Goal: Transaction & Acquisition: Book appointment/travel/reservation

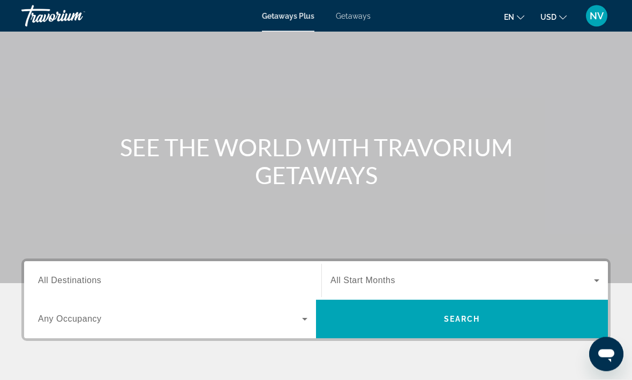
click at [88, 282] on span "All Destinations" at bounding box center [69, 280] width 63 height 9
click at [88, 282] on input "Destination All Destinations" at bounding box center [172, 281] width 269 height 13
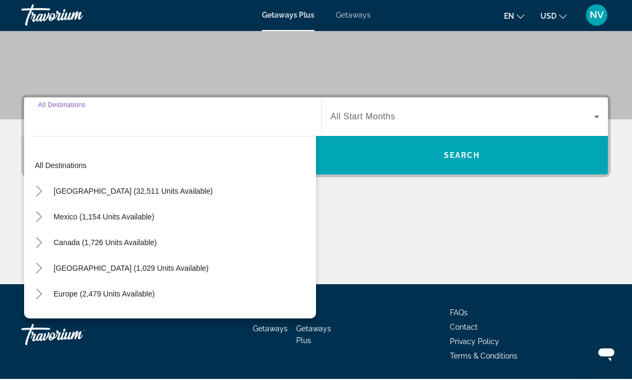
scroll to position [202, 0]
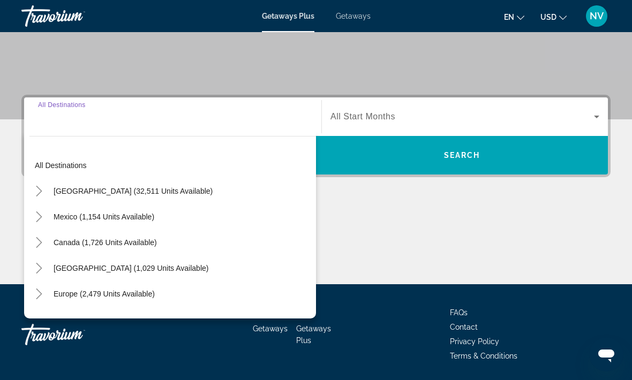
click at [122, 193] on span "[GEOGRAPHIC_DATA] (32,511 units available)" at bounding box center [133, 191] width 159 height 9
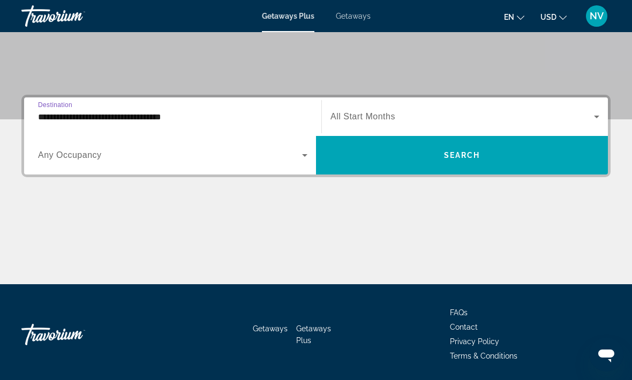
click at [97, 115] on input "**********" at bounding box center [172, 117] width 269 height 13
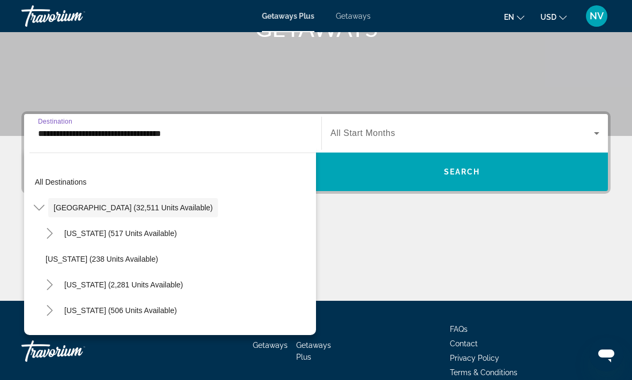
click at [122, 285] on span "[US_STATE] (2,281 units available)" at bounding box center [123, 285] width 119 height 9
type input "**********"
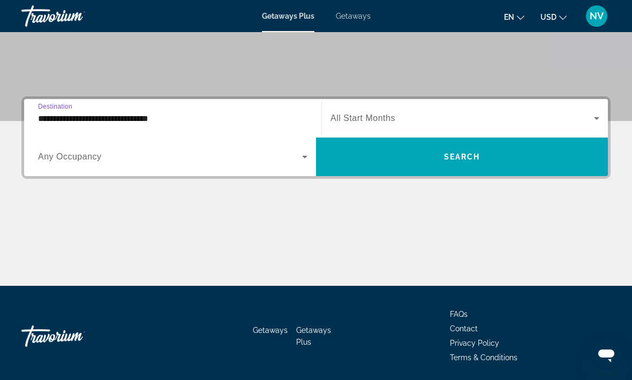
scroll to position [201, 0]
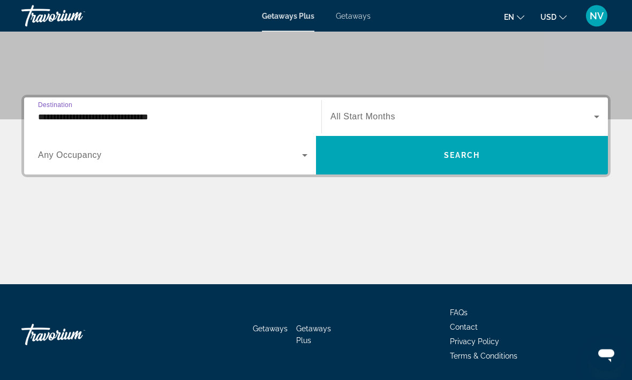
click at [464, 158] on span "Search" at bounding box center [462, 156] width 36 height 9
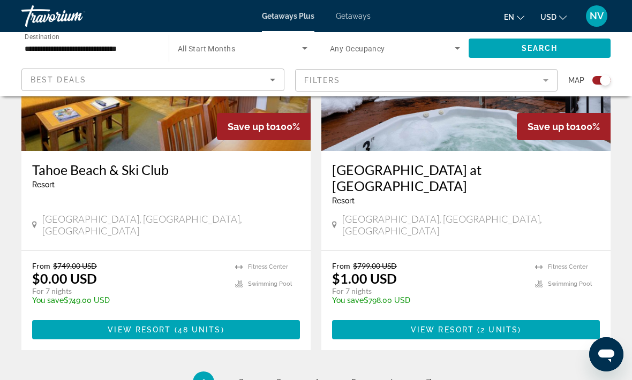
scroll to position [2410, 0]
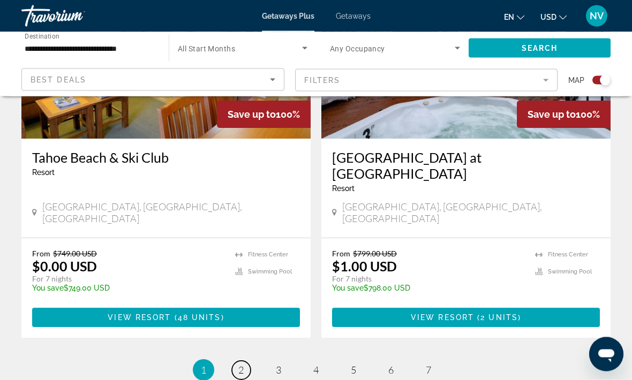
click at [238, 365] on span "2" at bounding box center [240, 371] width 5 height 12
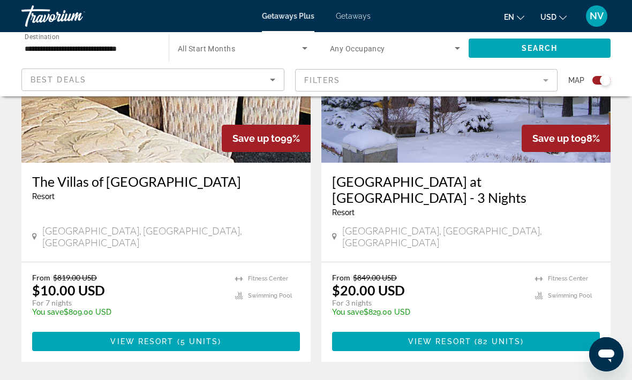
scroll to position [2425, 0]
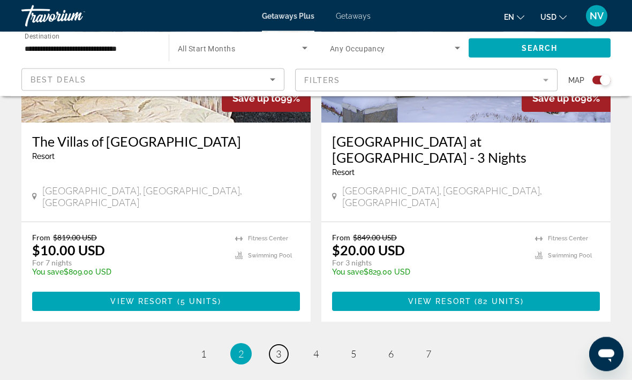
click at [284, 345] on link "page 3" at bounding box center [278, 354] width 19 height 19
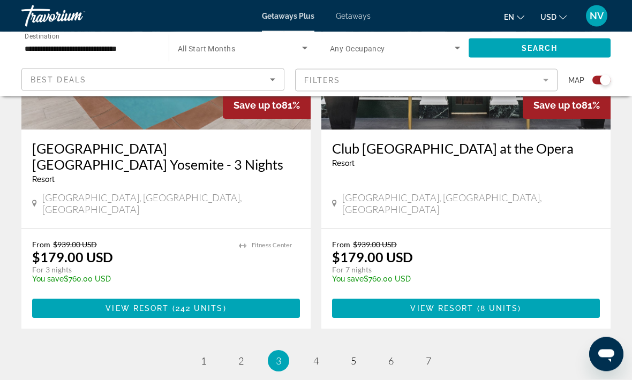
scroll to position [2425, 0]
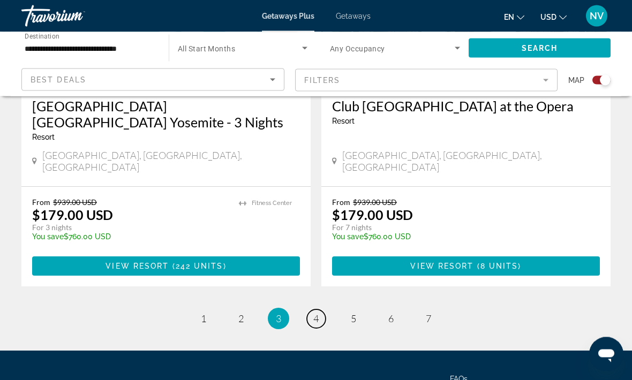
click at [309, 310] on link "page 4" at bounding box center [316, 319] width 19 height 19
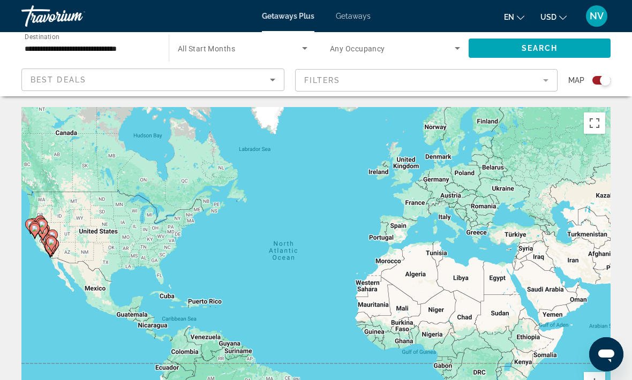
click at [268, 86] on icon "Sort by" at bounding box center [272, 79] width 13 height 13
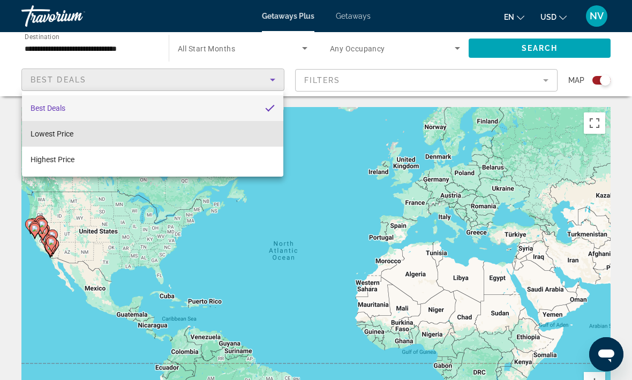
click at [62, 133] on span "Lowest Price" at bounding box center [52, 134] width 43 height 9
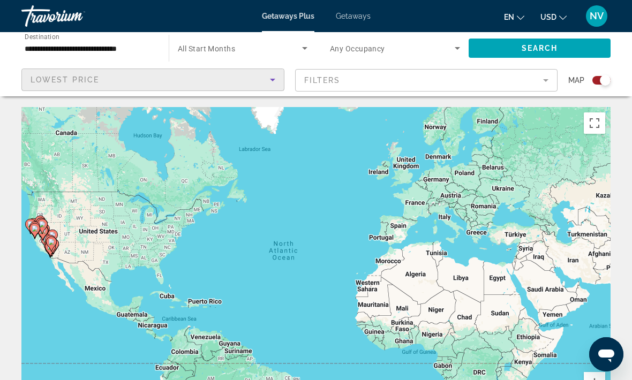
click at [546, 82] on mat-form-field "Filters" at bounding box center [426, 80] width 263 height 22
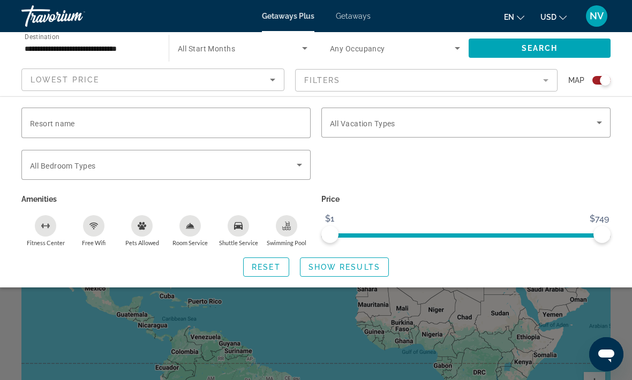
click at [299, 53] on icon "Search widget" at bounding box center [304, 48] width 13 height 13
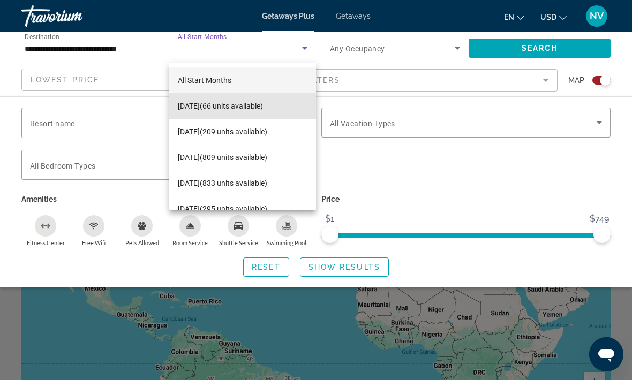
click at [263, 112] on span "[DATE] (66 units available)" at bounding box center [220, 106] width 85 height 13
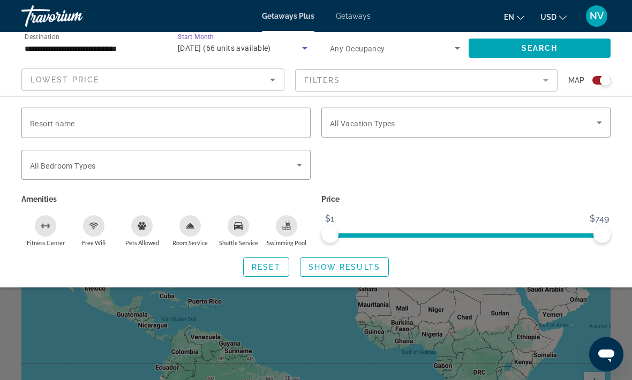
click at [534, 54] on span "Search widget" at bounding box center [539, 48] width 142 height 26
click at [352, 273] on span "Search widget" at bounding box center [344, 267] width 88 height 26
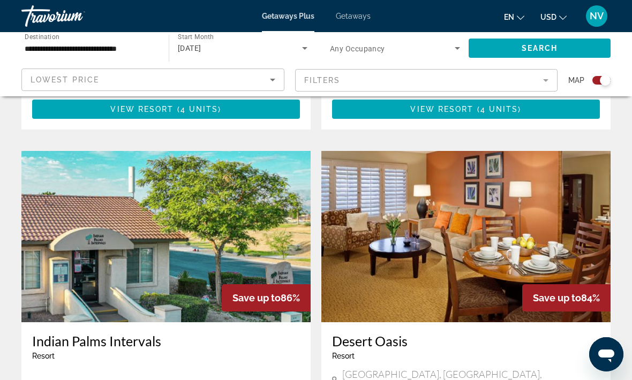
scroll to position [1031, 0]
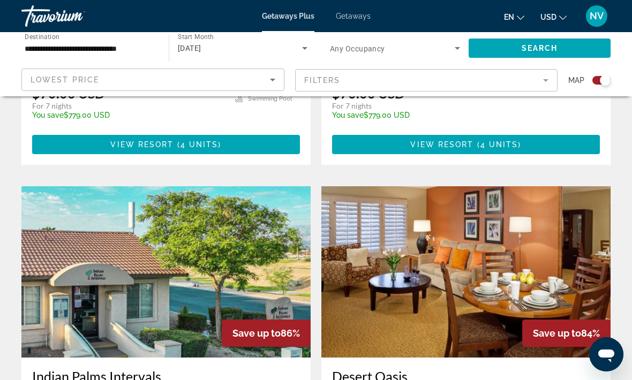
click at [345, 12] on span "Getaways" at bounding box center [353, 16] width 35 height 9
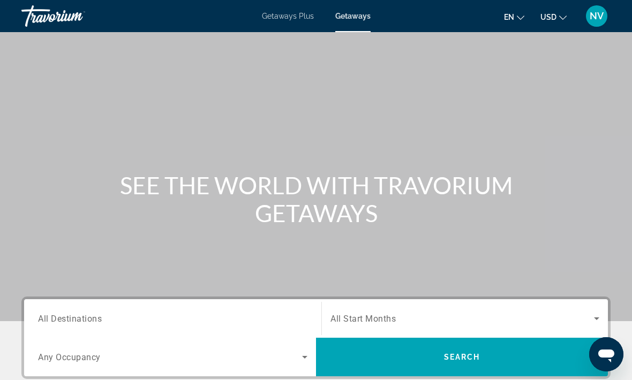
click at [71, 324] on div "Destination All Destinations" at bounding box center [172, 319] width 269 height 31
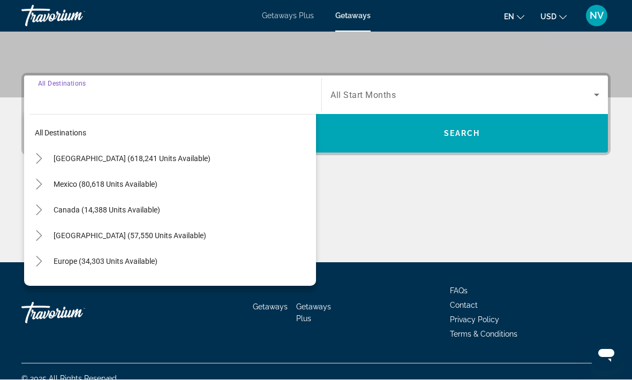
scroll to position [236, 0]
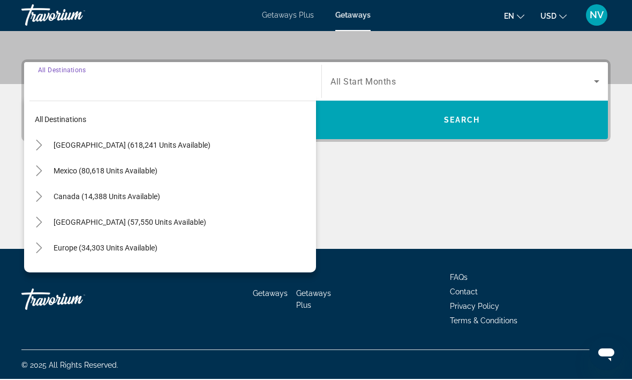
click at [84, 146] on span "[GEOGRAPHIC_DATA] (618,241 units available)" at bounding box center [132, 146] width 157 height 9
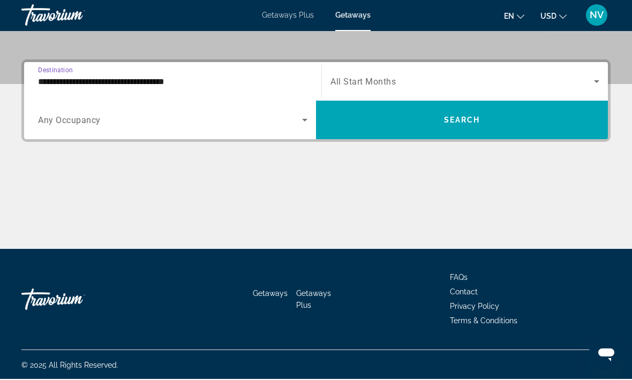
scroll to position [237, 0]
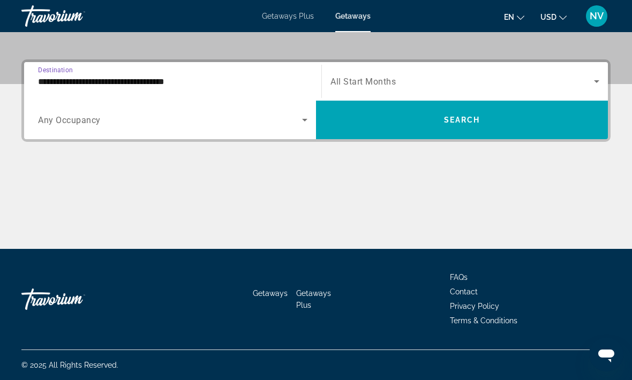
click at [93, 87] on input "**********" at bounding box center [172, 81] width 269 height 13
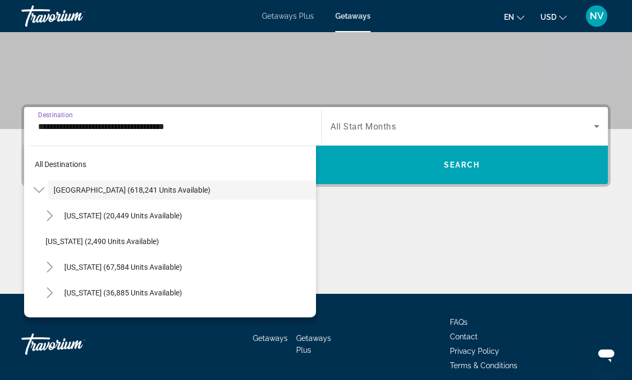
click at [112, 267] on span "[US_STATE] (67,584 units available)" at bounding box center [123, 267] width 118 height 9
type input "**********"
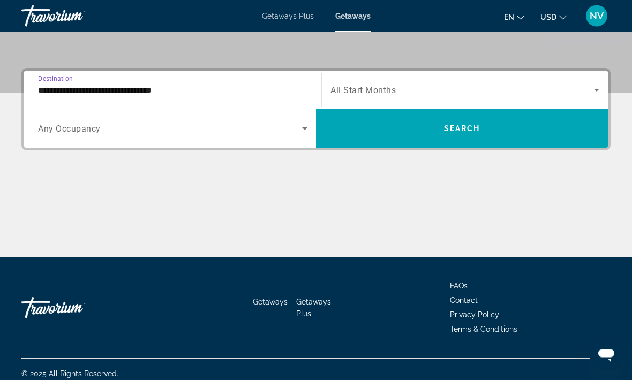
scroll to position [237, 0]
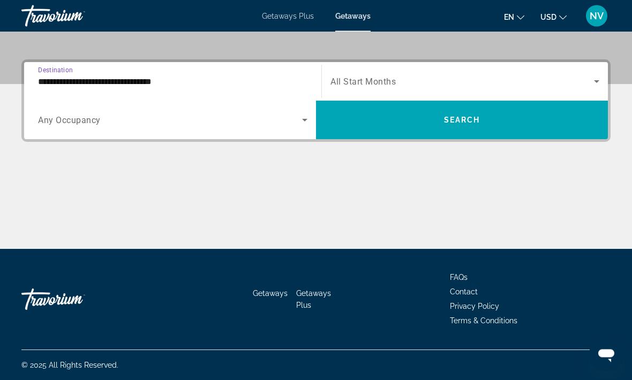
click at [477, 122] on span "Search" at bounding box center [462, 120] width 36 height 9
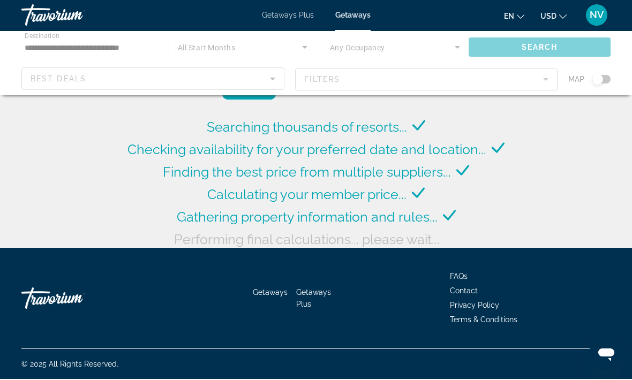
scroll to position [41, 0]
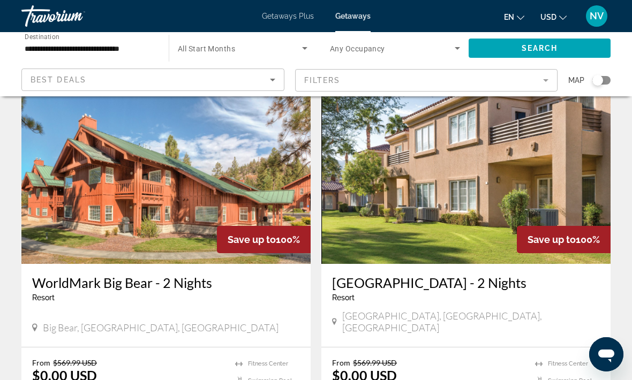
click at [305, 50] on icon "Search widget" at bounding box center [304, 48] width 13 height 13
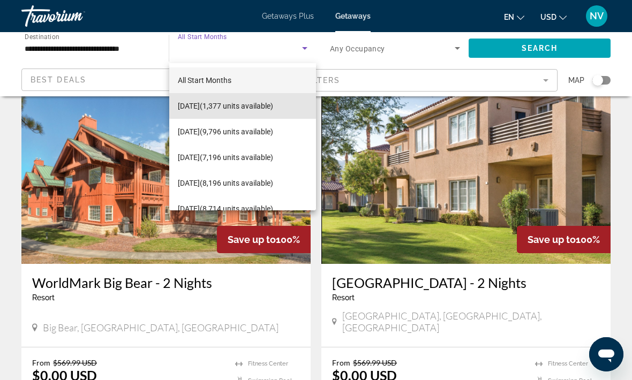
click at [261, 104] on span "[DATE] (1,377 units available)" at bounding box center [225, 106] width 95 height 13
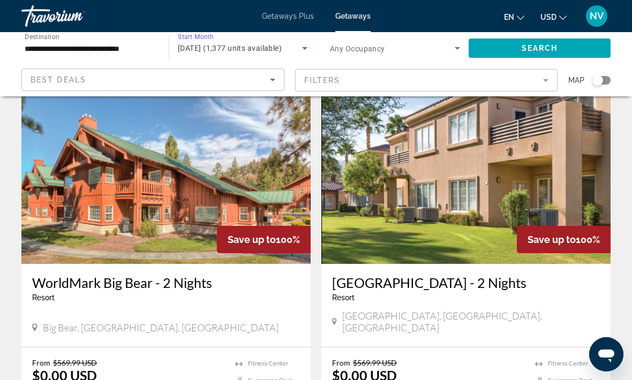
click at [526, 42] on span "Search widget" at bounding box center [539, 48] width 142 height 26
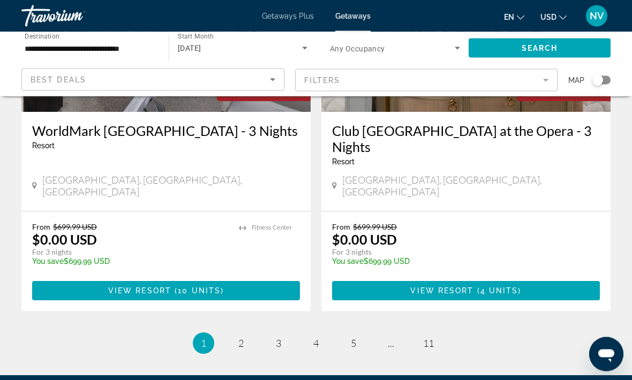
scroll to position [2142, 0]
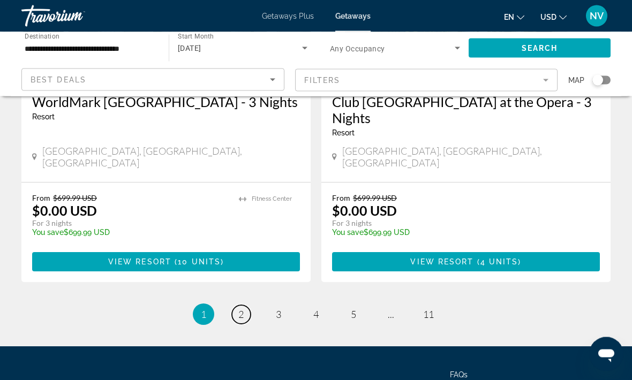
click at [240, 309] on span "2" at bounding box center [240, 315] width 5 height 12
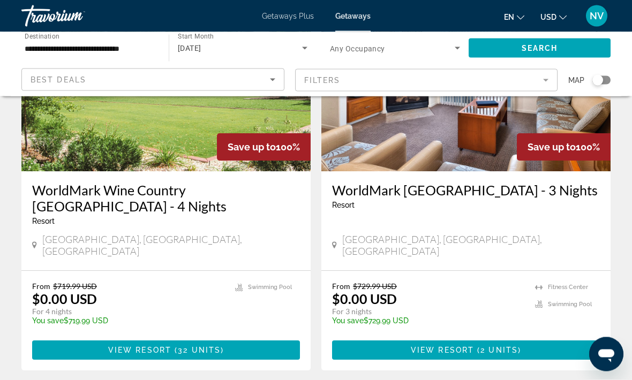
scroll to position [1310, 0]
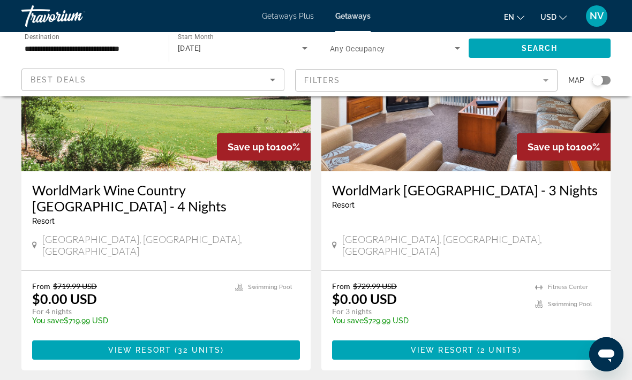
click at [232, 337] on span "Main content" at bounding box center [166, 350] width 268 height 26
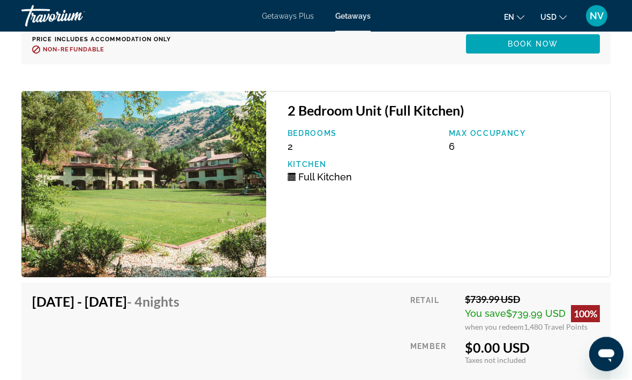
scroll to position [3312, 0]
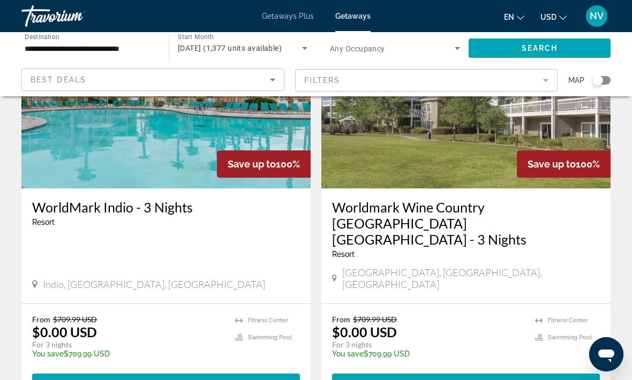
scroll to position [118, 0]
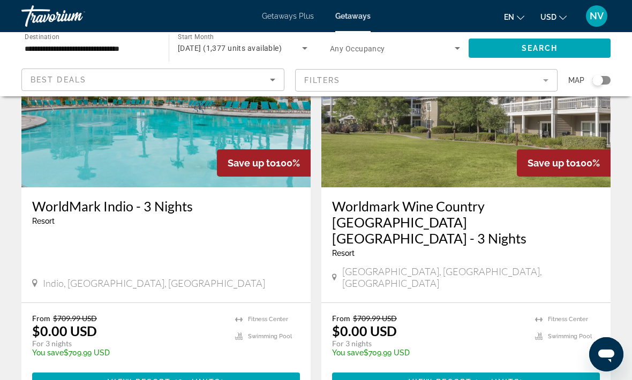
click at [352, 369] on span "Main content" at bounding box center [466, 382] width 268 height 26
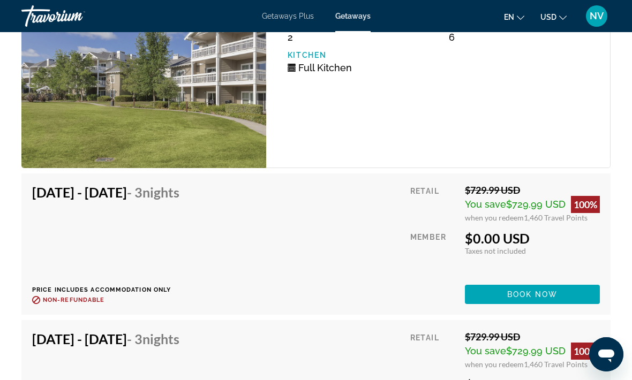
scroll to position [2424, 0]
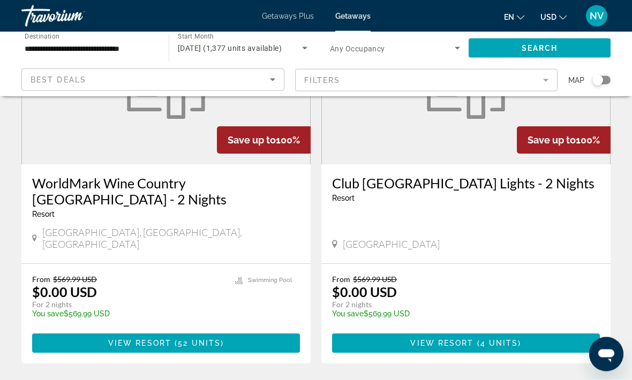
scroll to position [141, 0]
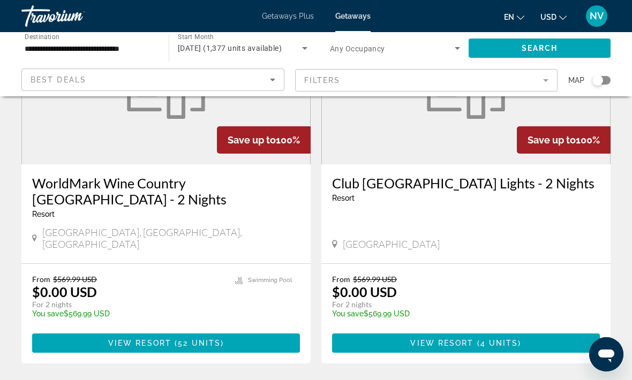
click at [65, 330] on span "Main content" at bounding box center [166, 343] width 268 height 26
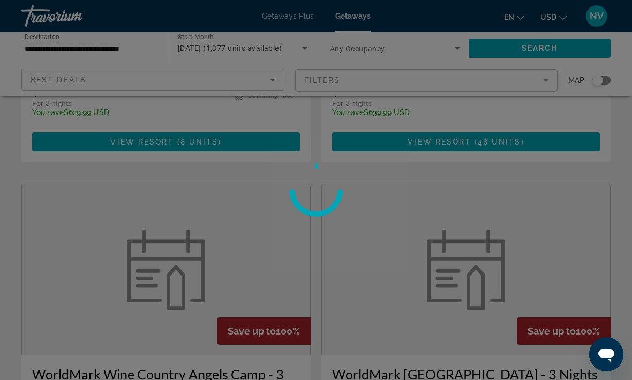
scroll to position [1512, 0]
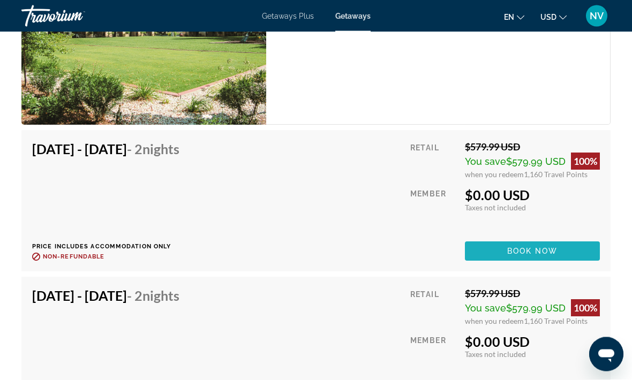
scroll to position [2390, 0]
click at [553, 247] on span "Book now" at bounding box center [532, 251] width 51 height 9
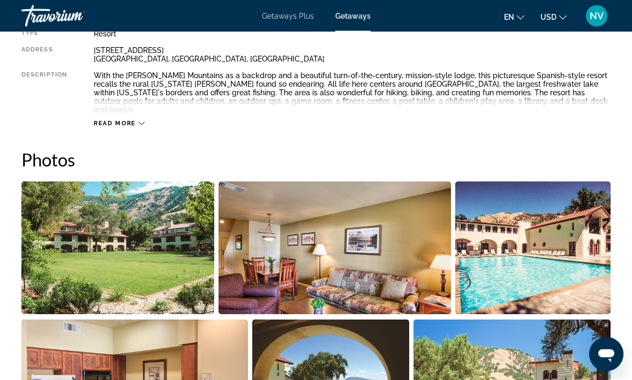
scroll to position [598, 0]
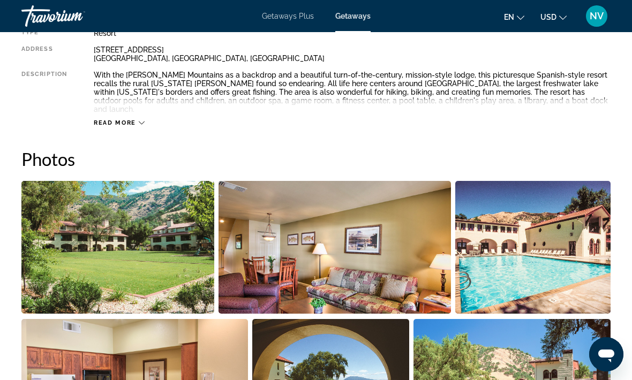
click at [131, 119] on span "Read more" at bounding box center [115, 122] width 42 height 7
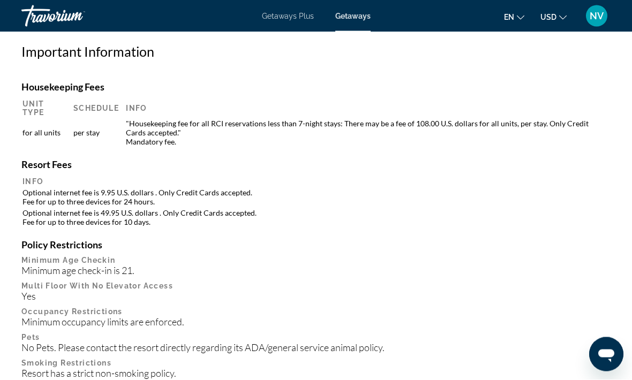
scroll to position [1176, 0]
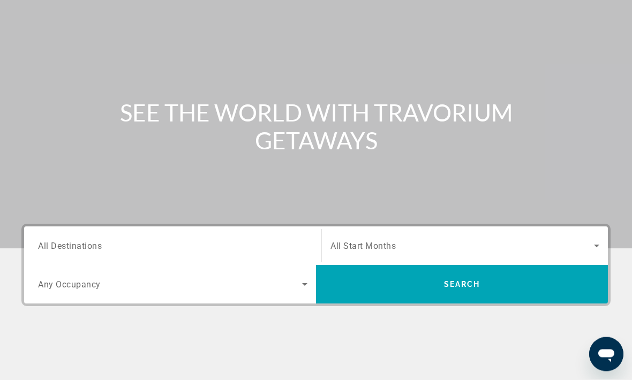
scroll to position [80, 0]
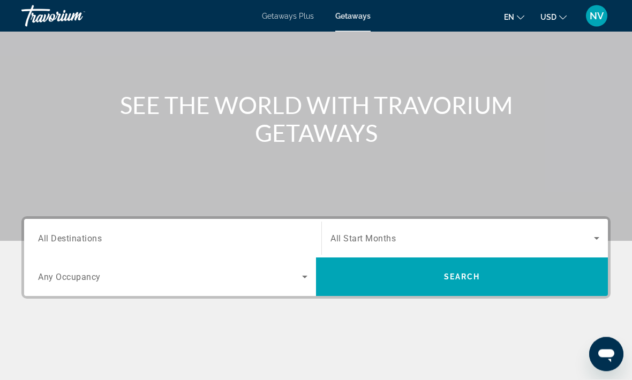
click at [86, 239] on span "All Destinations" at bounding box center [70, 238] width 64 height 10
click at [86, 239] on input "Destination All Destinations" at bounding box center [172, 239] width 269 height 13
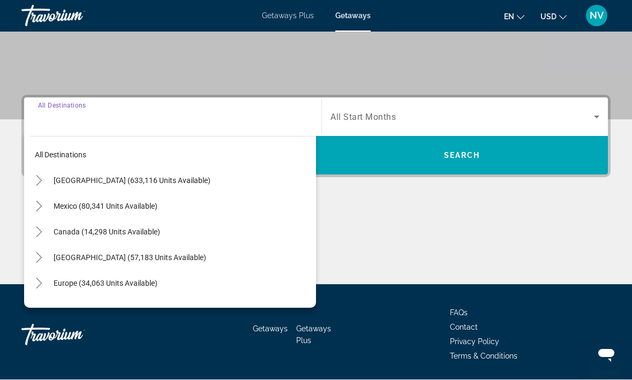
click at [115, 179] on span "[GEOGRAPHIC_DATA] (633,116 units available)" at bounding box center [132, 181] width 157 height 9
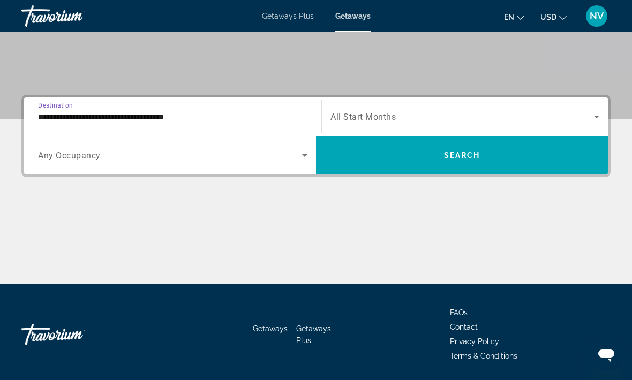
click at [92, 119] on input "**********" at bounding box center [172, 117] width 269 height 13
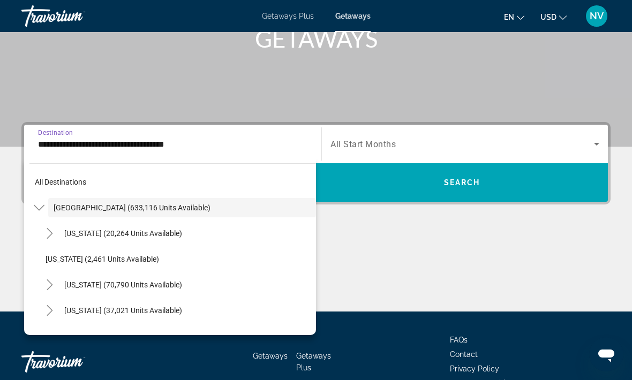
click at [108, 285] on span "[US_STATE] (70,790 units available)" at bounding box center [123, 285] width 118 height 9
type input "**********"
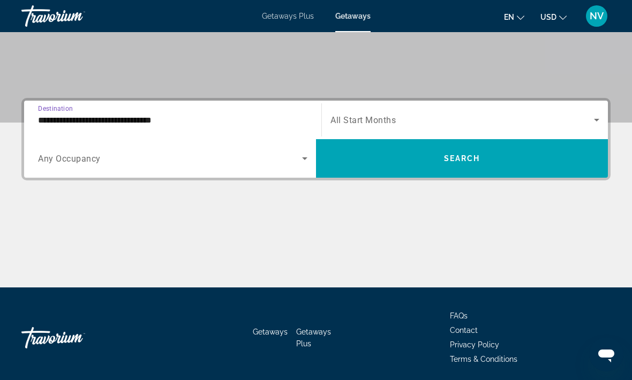
scroll to position [202, 0]
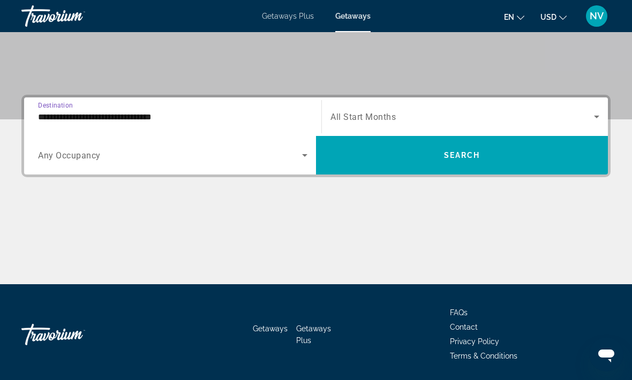
click at [602, 120] on icon "Search widget" at bounding box center [596, 116] width 13 height 13
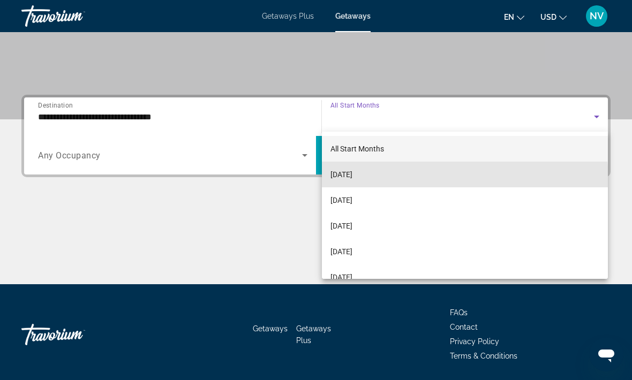
click at [376, 181] on mat-option "[DATE]" at bounding box center [465, 175] width 286 height 26
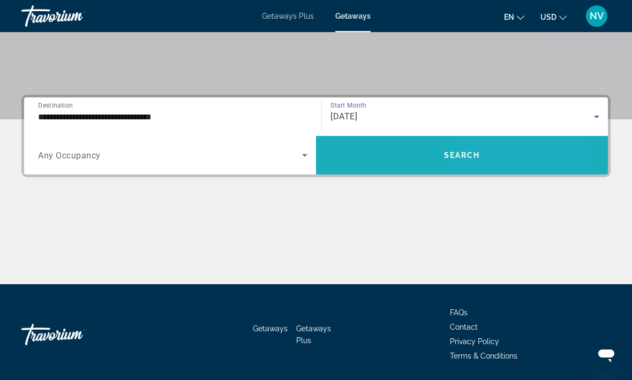
click at [504, 162] on span "Search widget" at bounding box center [462, 155] width 292 height 26
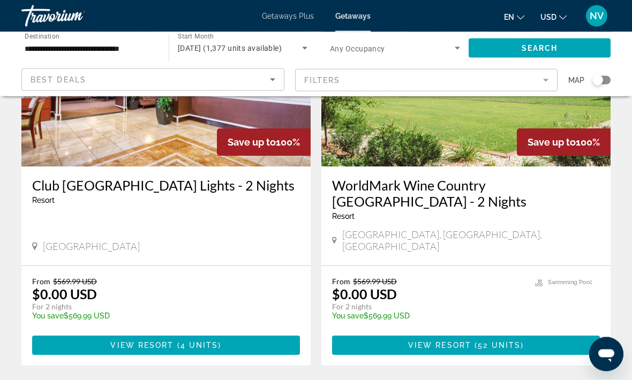
scroll to position [140, 0]
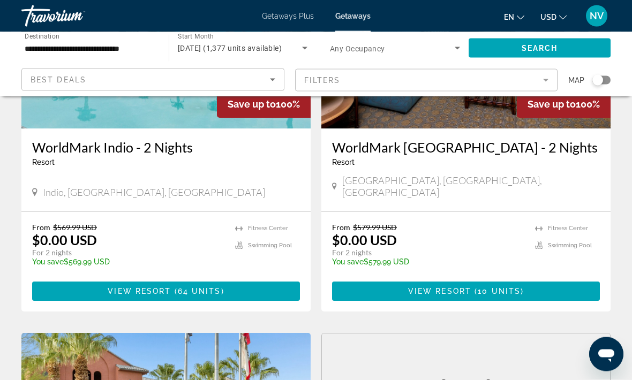
click at [496, 289] on span "Main content" at bounding box center [466, 292] width 268 height 26
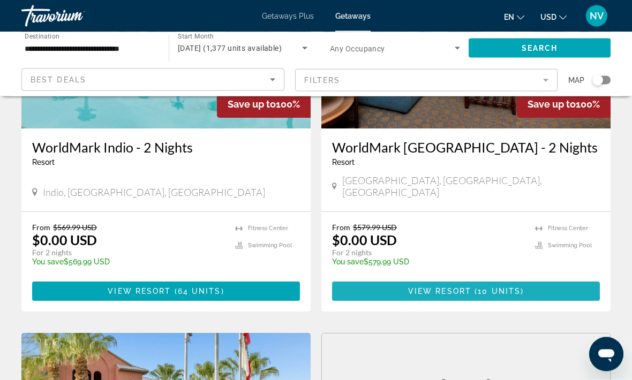
scroll to position [569, 0]
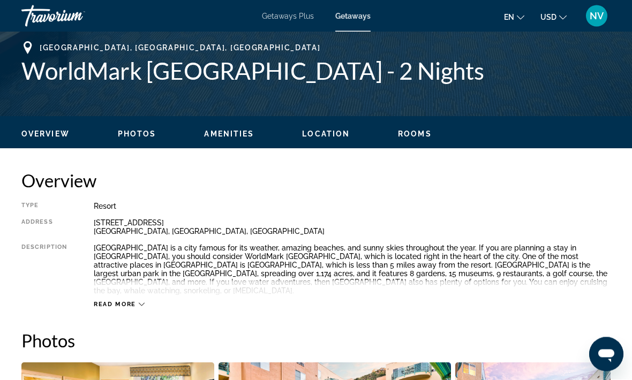
scroll to position [425, 0]
click at [117, 301] on span "Read more" at bounding box center [115, 304] width 42 height 7
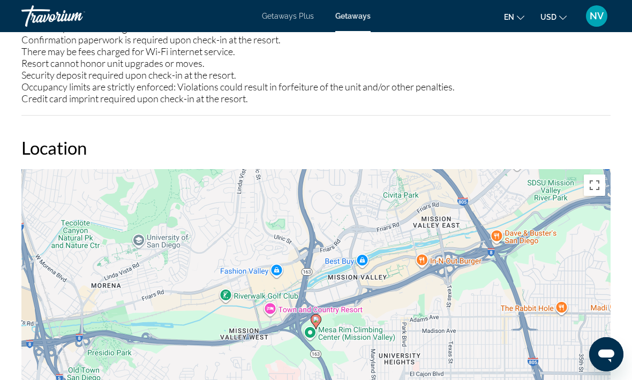
scroll to position [1839, 0]
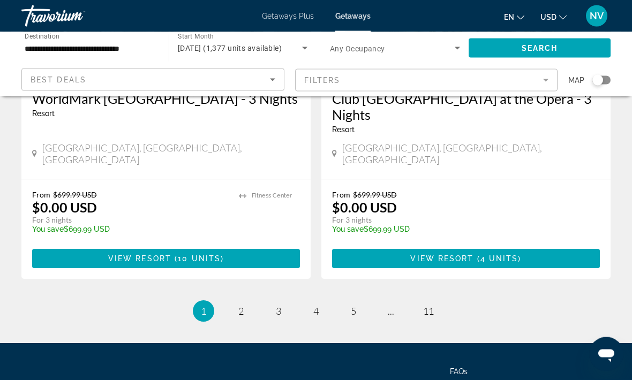
scroll to position [2158, 0]
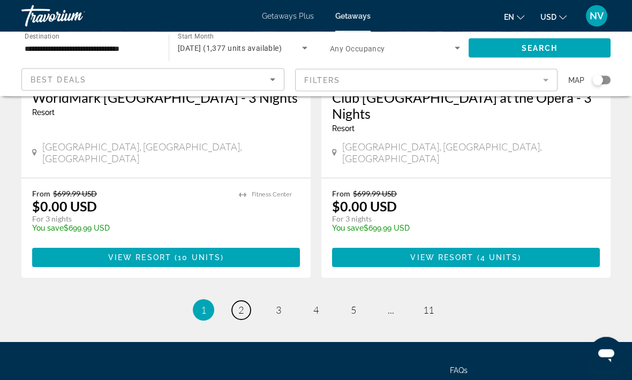
click at [242, 305] on span "2" at bounding box center [240, 311] width 5 height 12
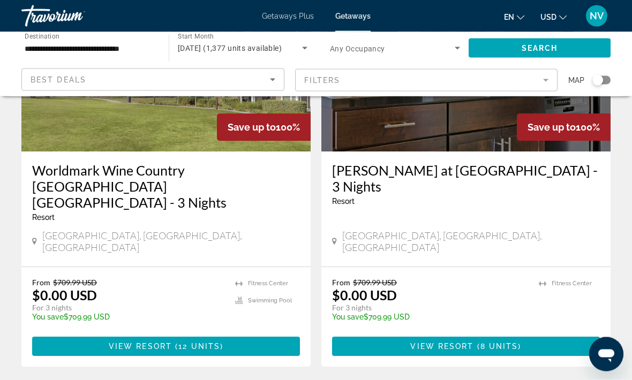
scroll to position [518, 0]
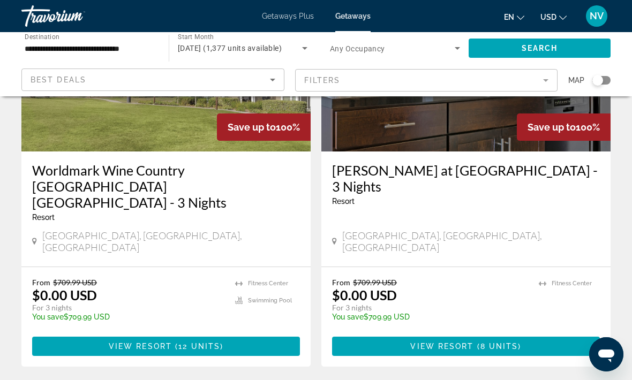
click at [216, 342] on span "12 units" at bounding box center [199, 346] width 42 height 9
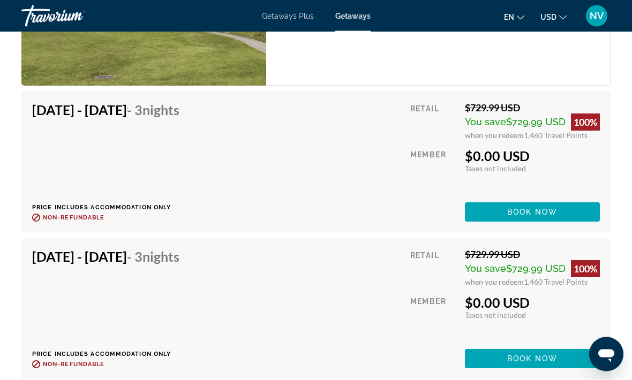
scroll to position [2504, 0]
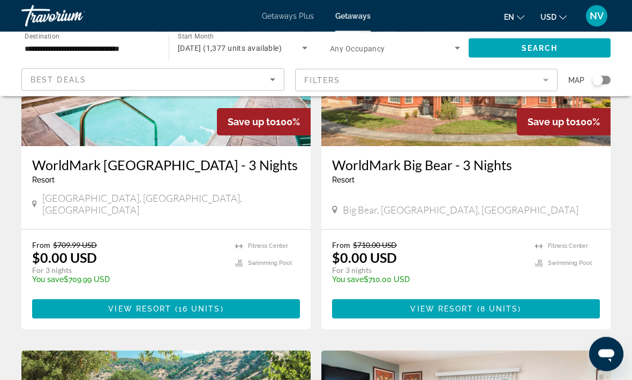
scroll to position [930, 0]
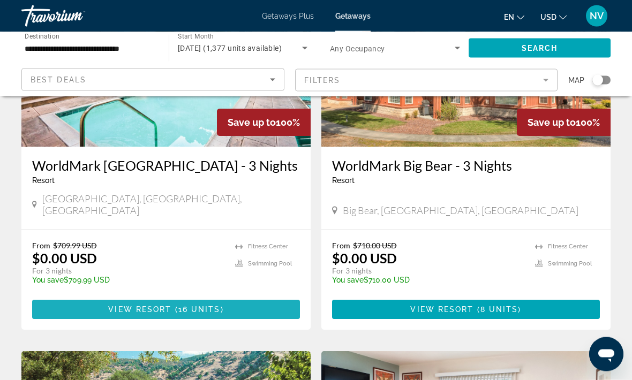
click at [237, 297] on span "Main content" at bounding box center [166, 310] width 268 height 26
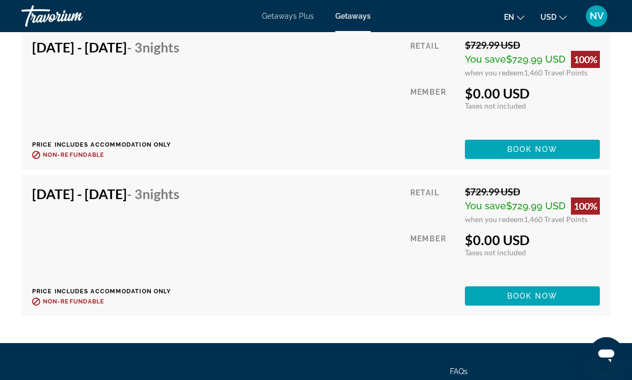
scroll to position [3182, 0]
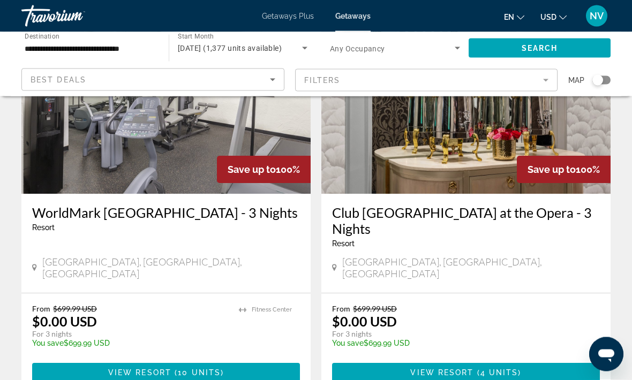
scroll to position [2044, 0]
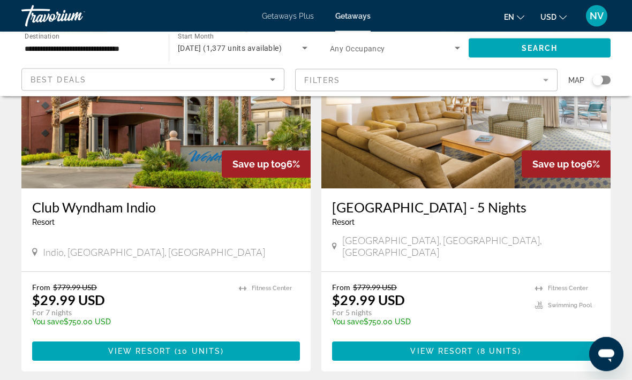
scroll to position [2049, 0]
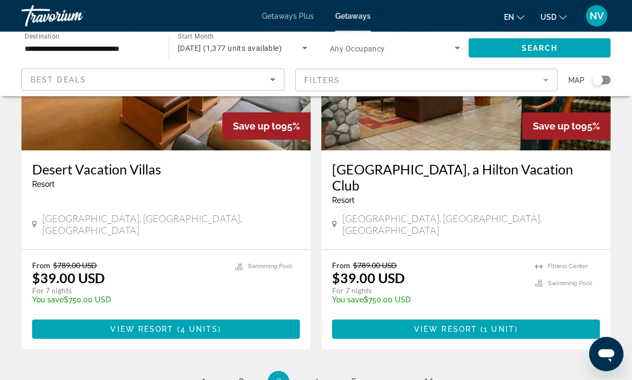
scroll to position [2094, 0]
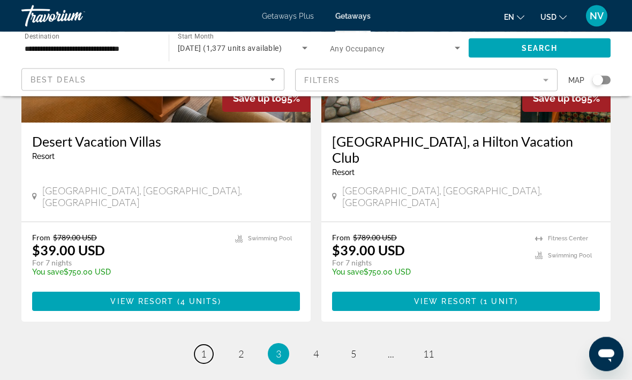
click at [203, 349] on span "1" at bounding box center [203, 355] width 5 height 12
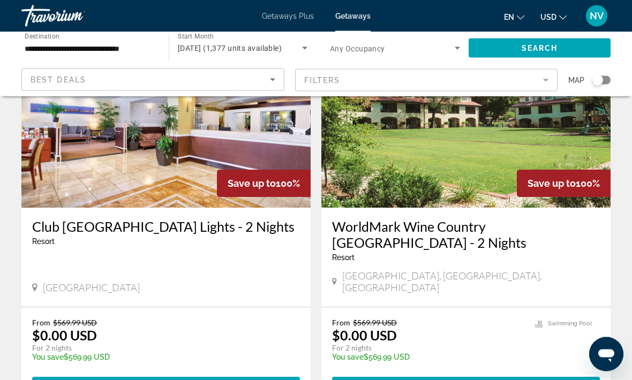
scroll to position [115, 0]
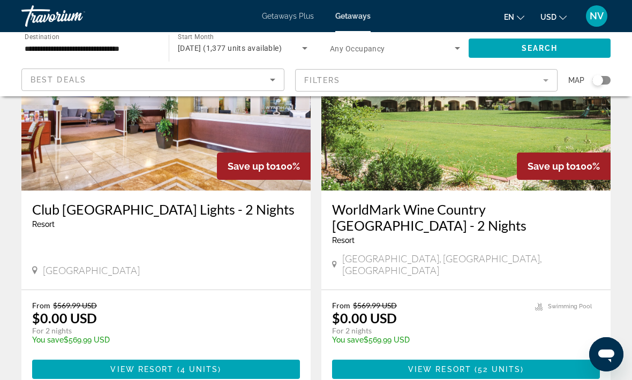
click at [224, 362] on span "Main content" at bounding box center [166, 370] width 268 height 26
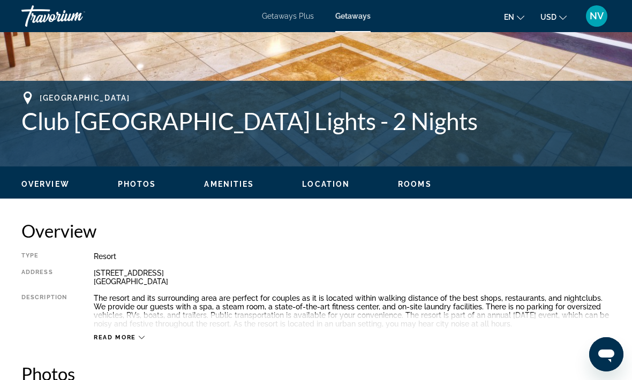
scroll to position [57, 0]
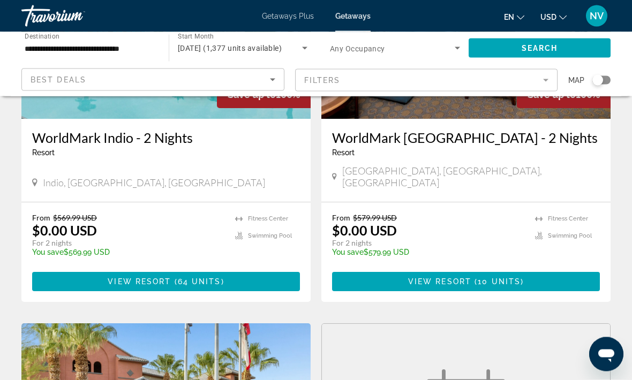
scroll to position [582, 0]
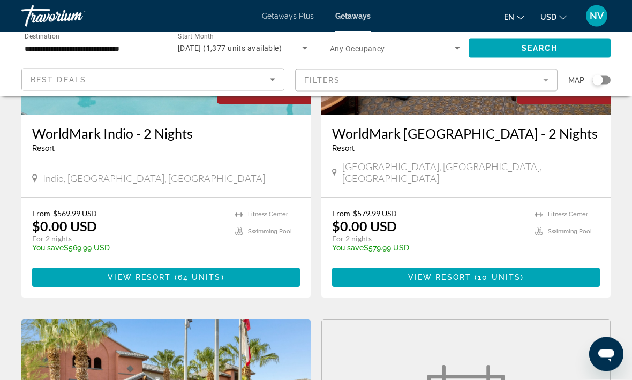
click at [502, 274] on span "10 units" at bounding box center [499, 278] width 43 height 9
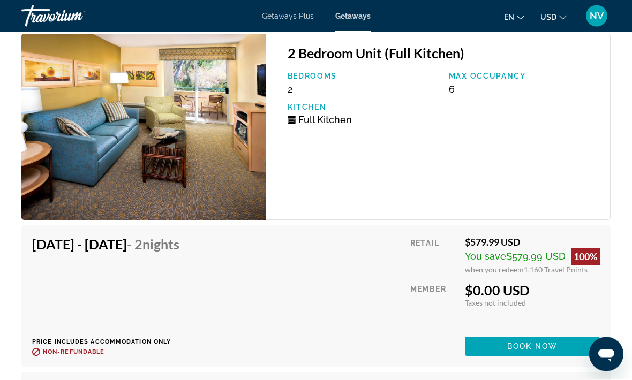
scroll to position [2350, 0]
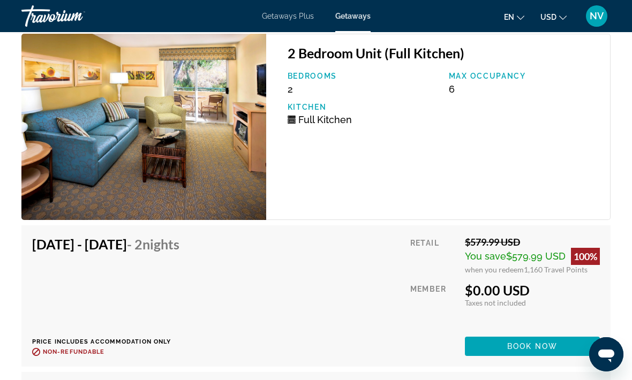
click at [556, 342] on span "Book now" at bounding box center [532, 346] width 51 height 9
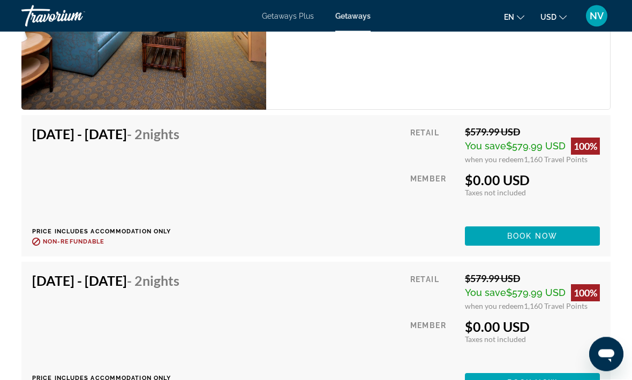
scroll to position [2460, 0]
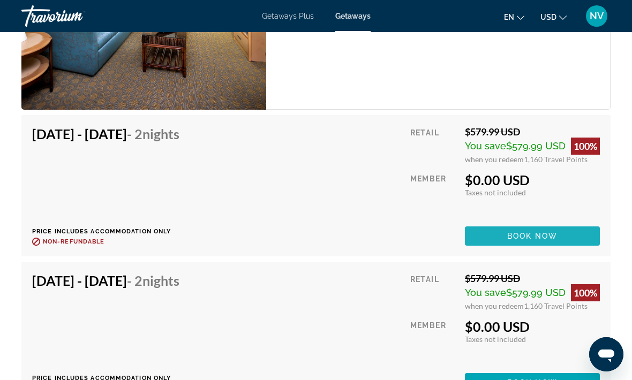
click at [542, 232] on span "Main content" at bounding box center [532, 236] width 135 height 26
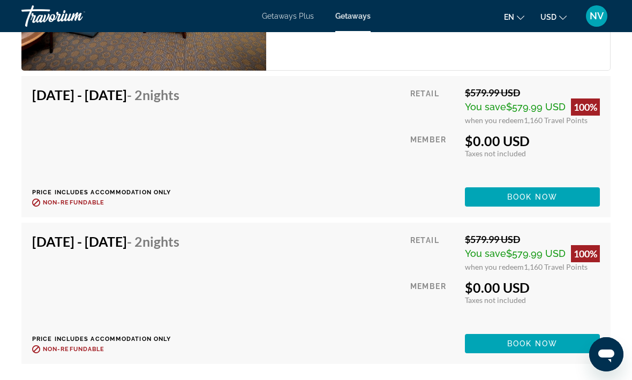
scroll to position [2512, 0]
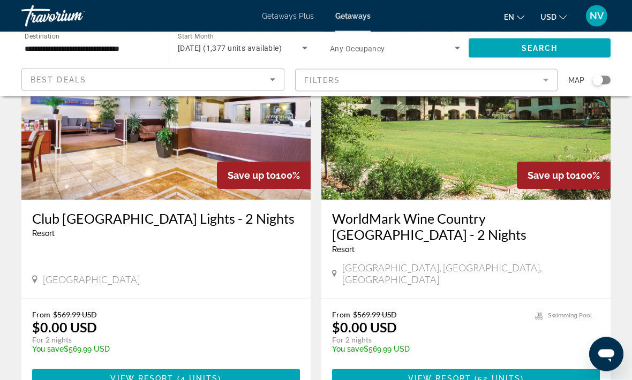
scroll to position [107, 0]
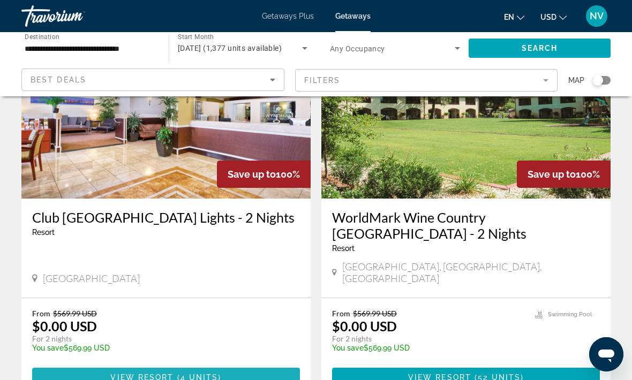
click at [59, 365] on span "Main content" at bounding box center [166, 378] width 268 height 26
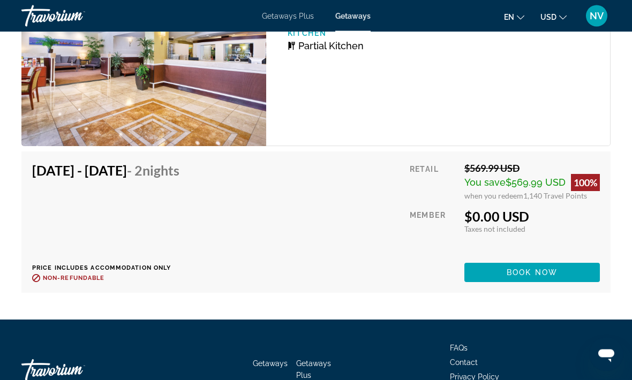
scroll to position [2249, 0]
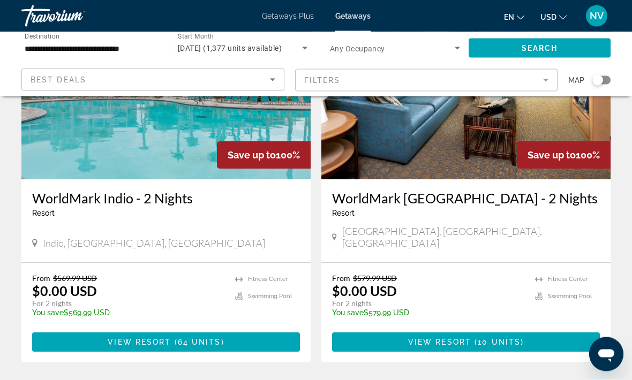
scroll to position [518, 0]
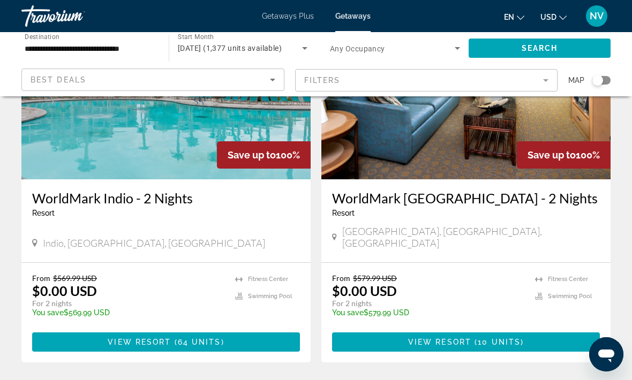
click at [483, 342] on span "Main content" at bounding box center [466, 342] width 268 height 26
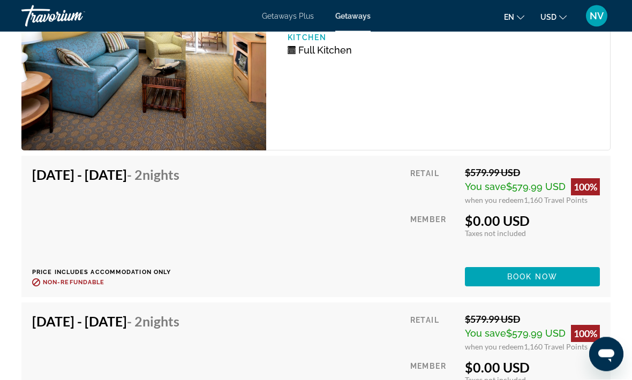
scroll to position [2419, 0]
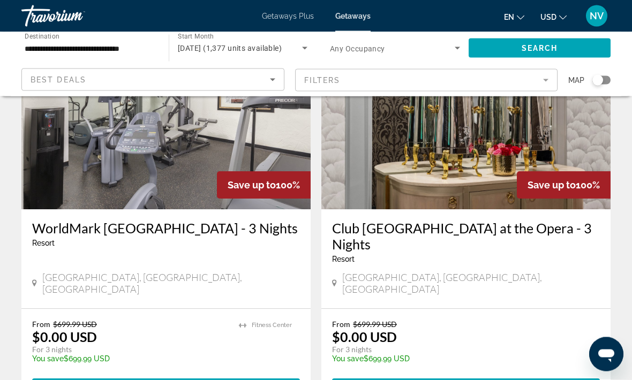
scroll to position [2028, 0]
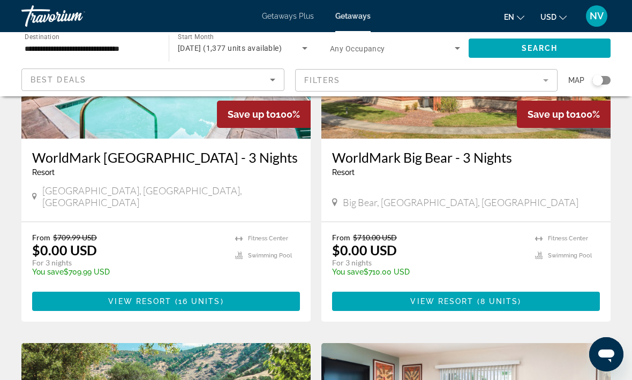
scroll to position [939, 0]
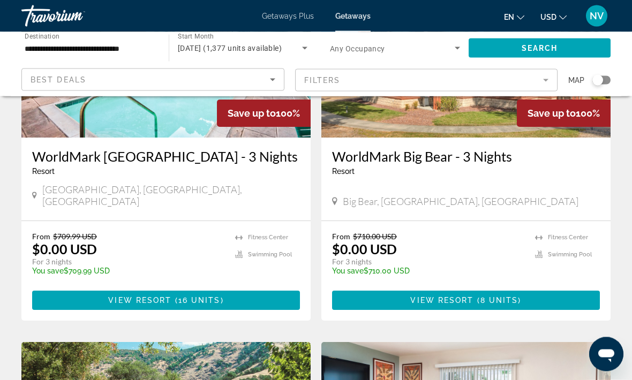
click at [239, 288] on span "Main content" at bounding box center [166, 301] width 268 height 26
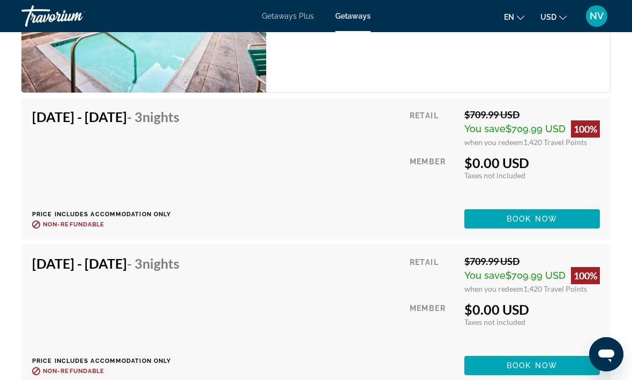
scroll to position [2551, 0]
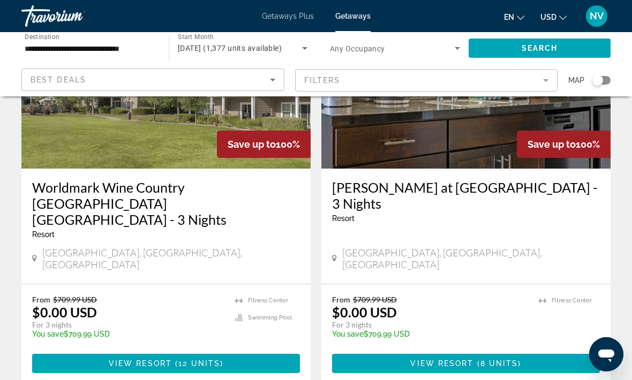
scroll to position [502, 0]
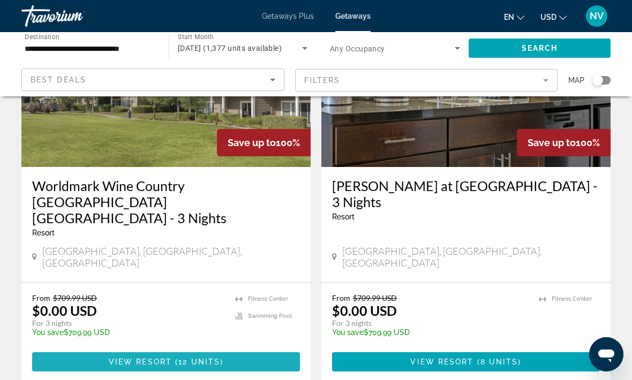
click at [56, 349] on span "Main content" at bounding box center [166, 362] width 268 height 26
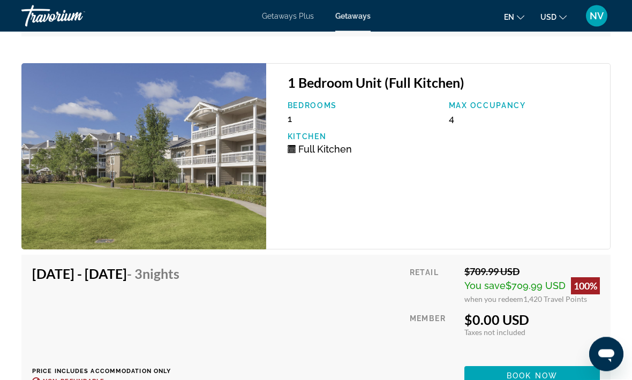
scroll to position [2851, 0]
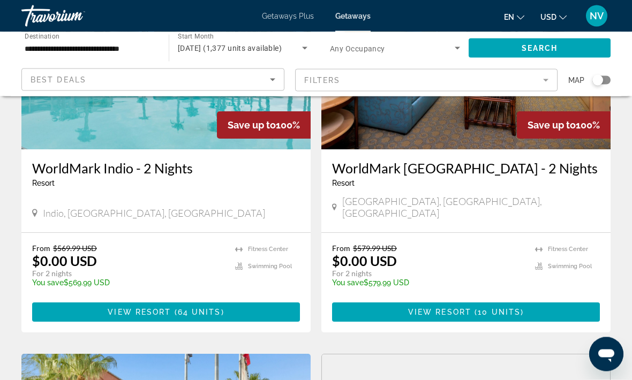
scroll to position [548, 0]
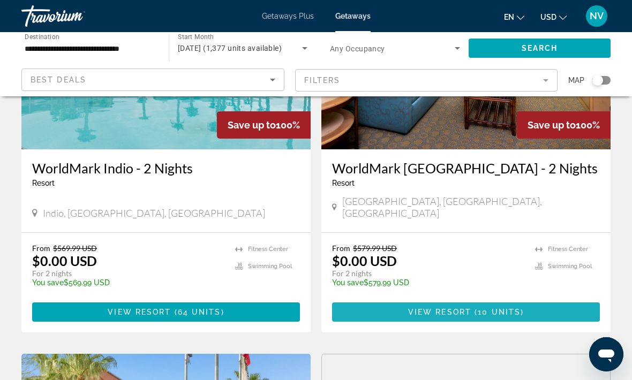
click at [373, 307] on span "Main content" at bounding box center [466, 312] width 268 height 26
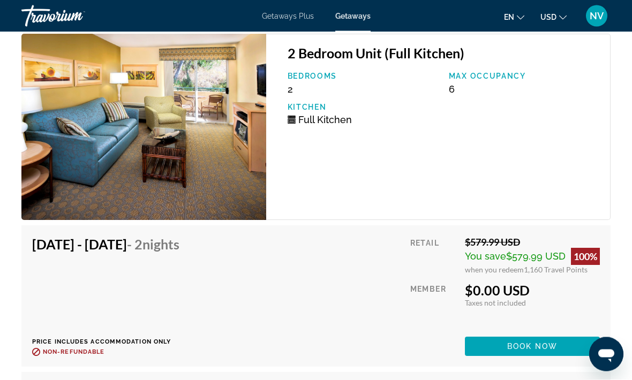
scroll to position [2350, 0]
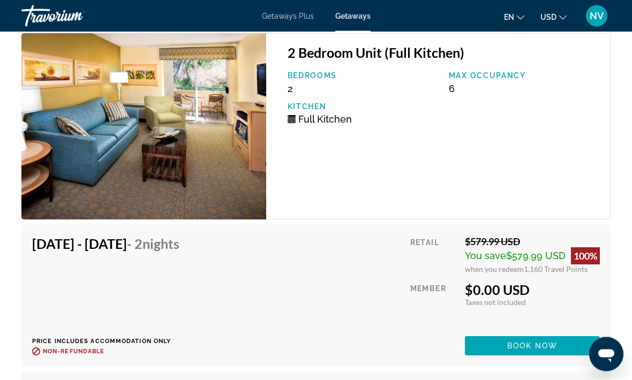
click at [97, 184] on img "Main content" at bounding box center [143, 127] width 245 height 186
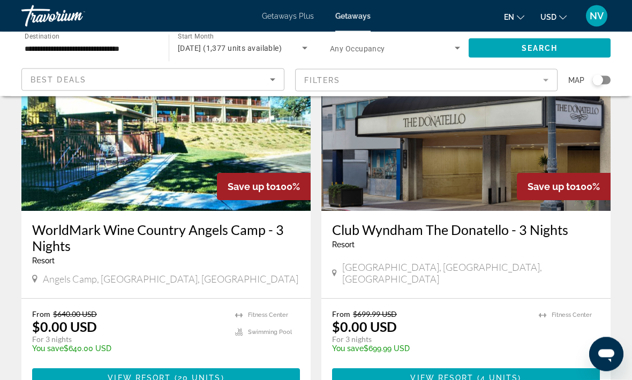
scroll to position [1646, 0]
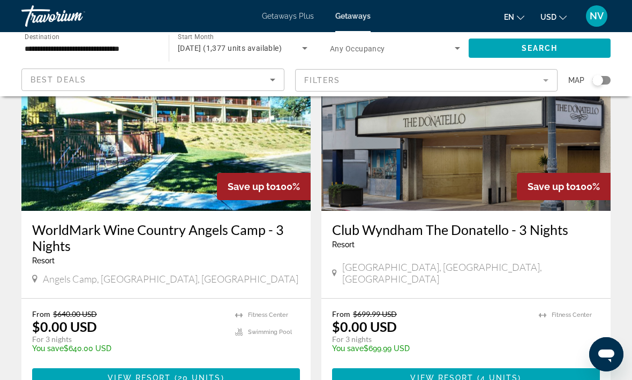
click at [50, 365] on span "Main content" at bounding box center [166, 378] width 268 height 26
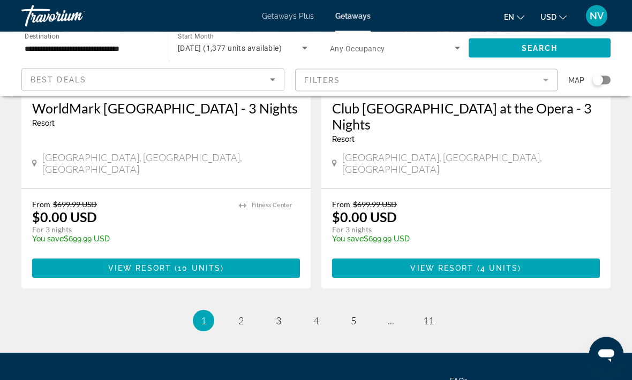
scroll to position [2158, 0]
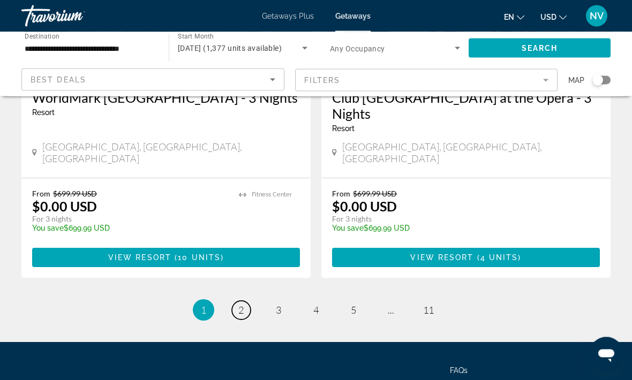
click at [246, 301] on link "page 2" at bounding box center [241, 310] width 19 height 19
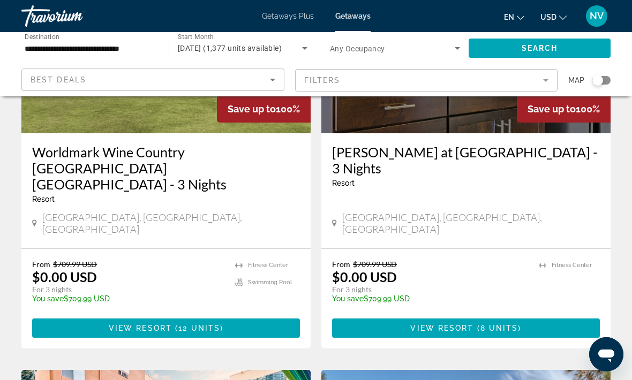
scroll to position [536, 0]
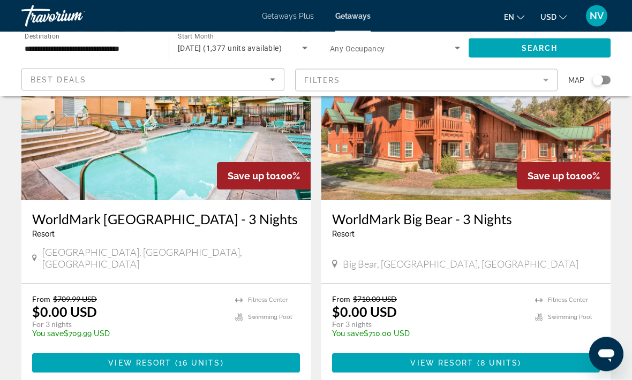
click at [57, 351] on span "Main content" at bounding box center [166, 364] width 268 height 26
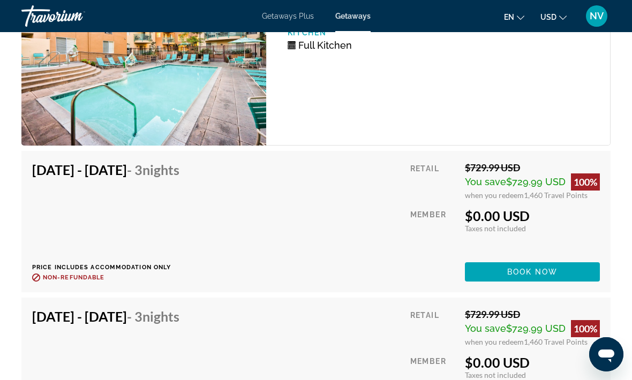
scroll to position [3000, 0]
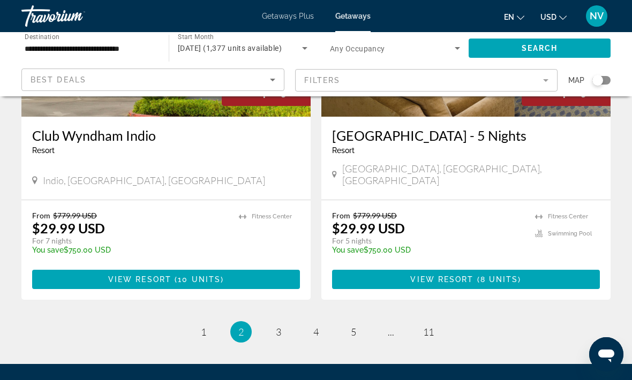
scroll to position [2126, 0]
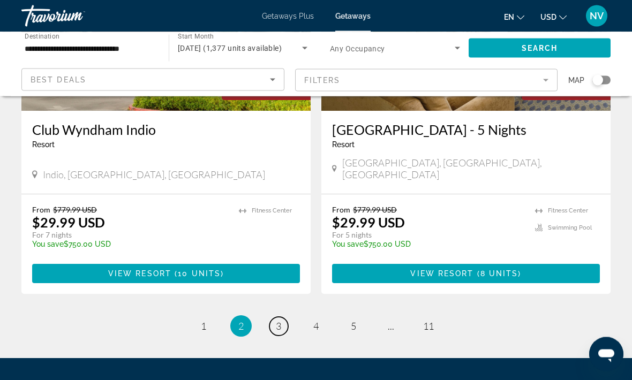
click at [281, 321] on span "3" at bounding box center [278, 327] width 5 height 12
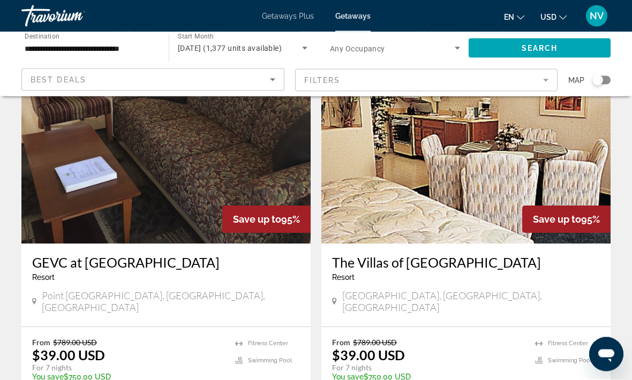
scroll to position [1222, 0]
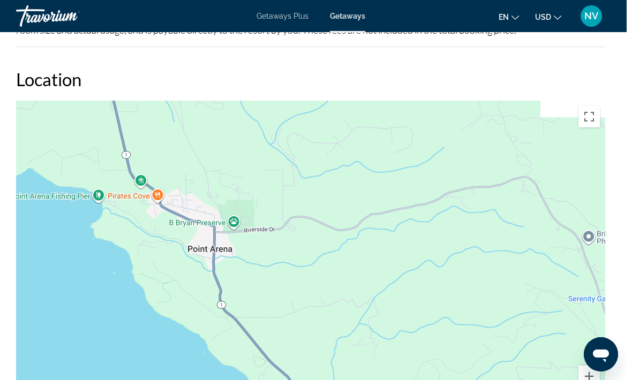
scroll to position [1710, 0]
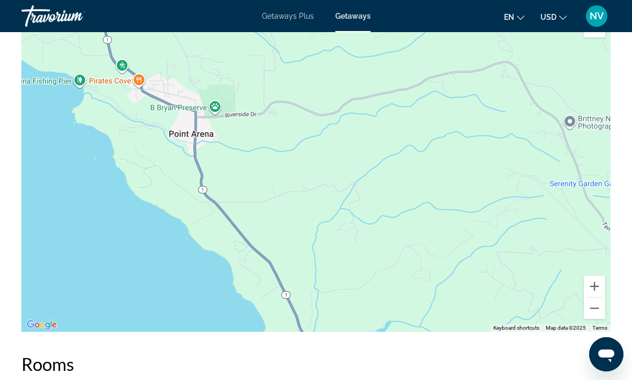
click at [602, 311] on button "Zoom out" at bounding box center [594, 308] width 21 height 21
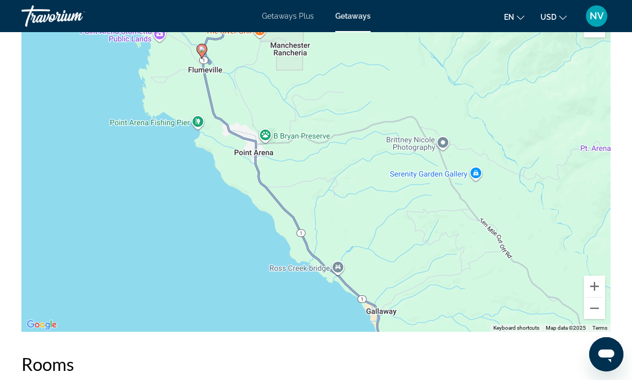
click at [596, 313] on button "Zoom out" at bounding box center [594, 308] width 21 height 21
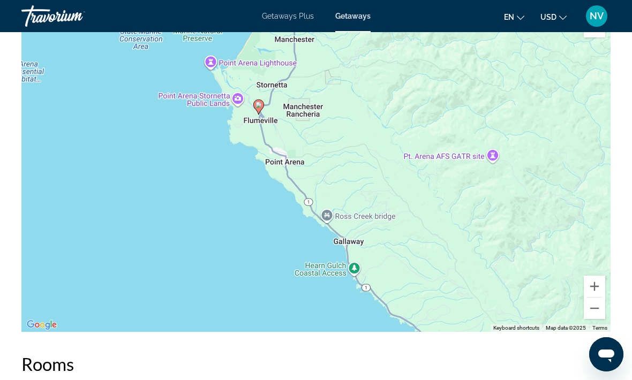
click at [594, 318] on button "Zoom out" at bounding box center [594, 308] width 21 height 21
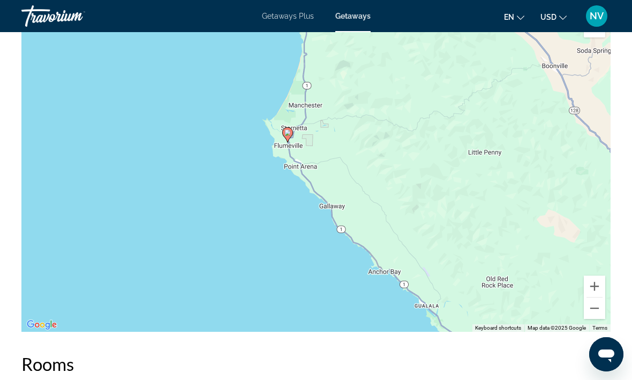
click at [596, 317] on button "Zoom out" at bounding box center [594, 308] width 21 height 21
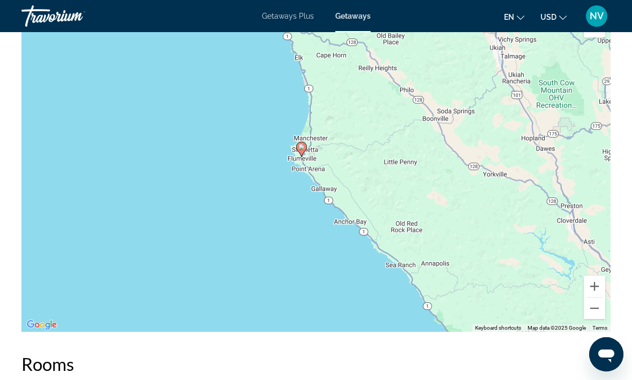
click at [591, 315] on button "Zoom out" at bounding box center [594, 308] width 21 height 21
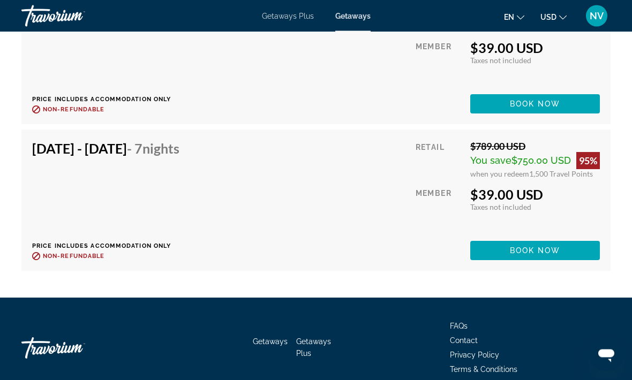
scroll to position [2305, 0]
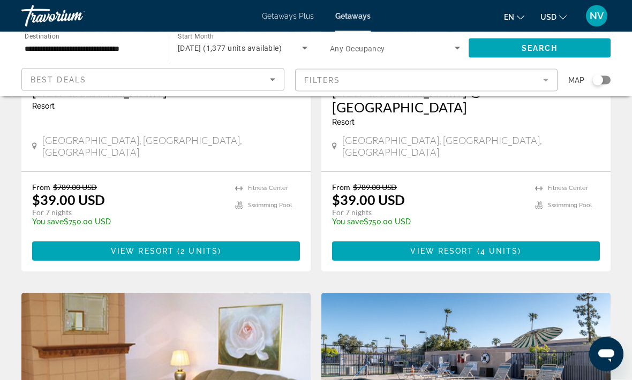
scroll to position [626, 0]
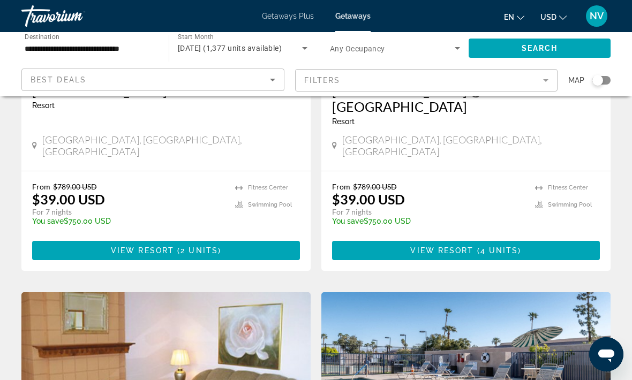
click at [59, 238] on span "Main content" at bounding box center [166, 251] width 268 height 26
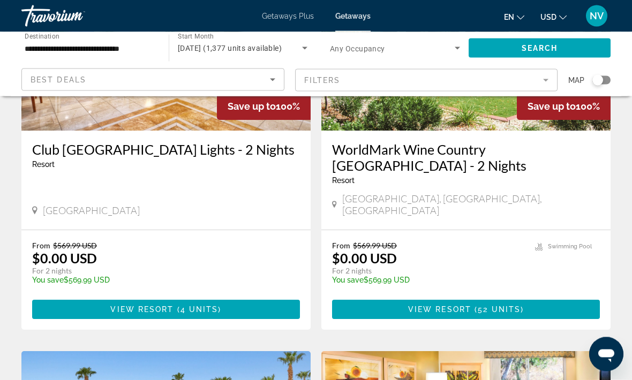
scroll to position [176, 0]
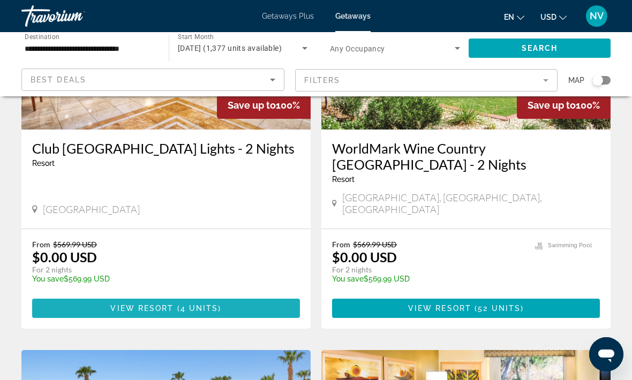
click at [63, 297] on span "Main content" at bounding box center [166, 309] width 268 height 26
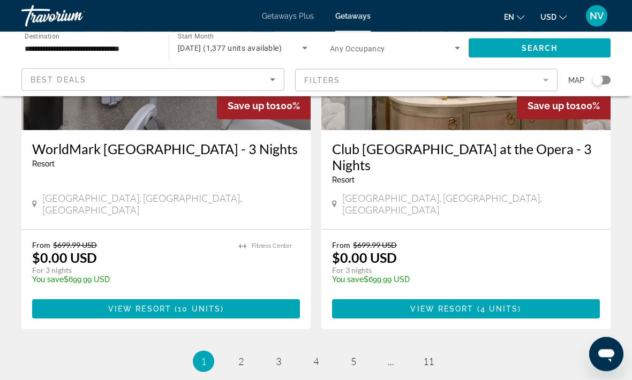
scroll to position [2107, 0]
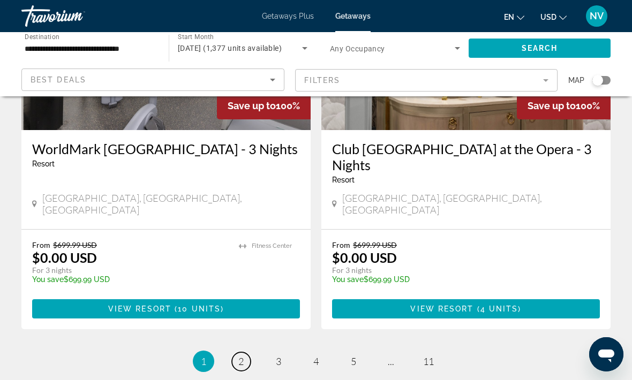
click at [244, 352] on link "page 2" at bounding box center [241, 361] width 19 height 19
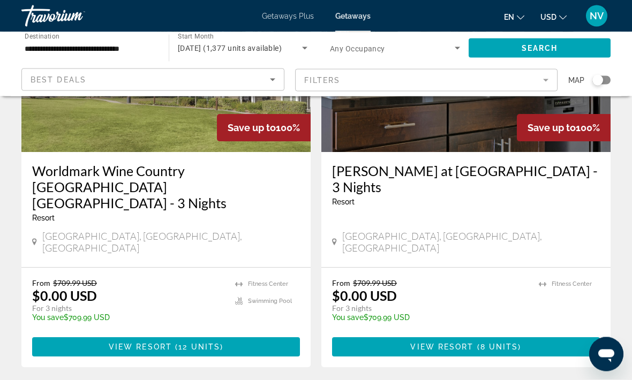
scroll to position [519, 0]
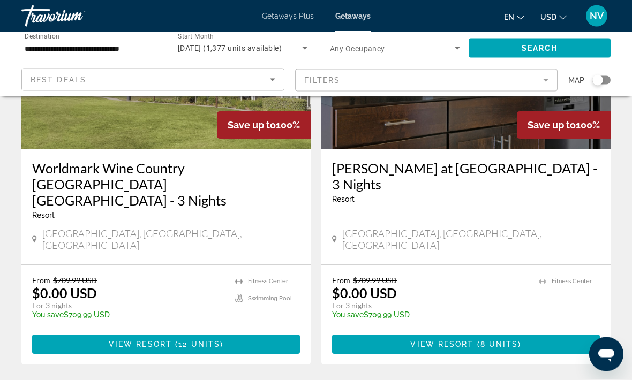
click at [90, 332] on span "Main content" at bounding box center [166, 345] width 268 height 26
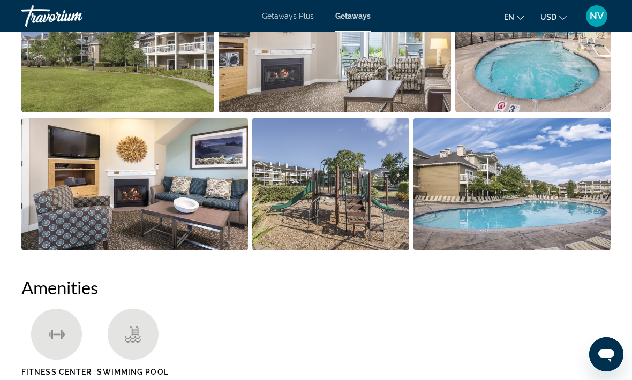
scroll to position [806, 0]
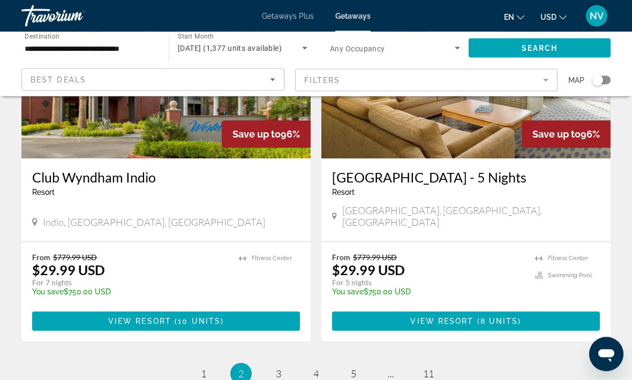
scroll to position [2126, 0]
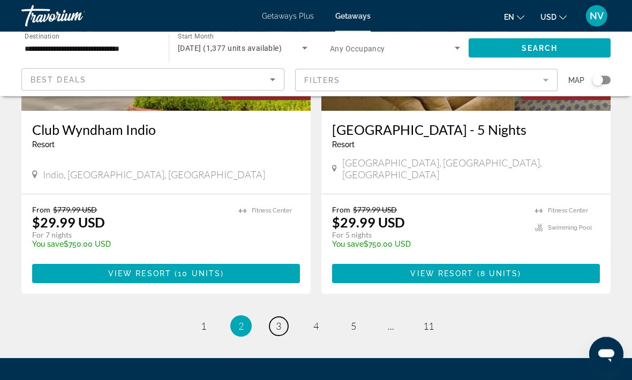
click at [279, 321] on span "3" at bounding box center [278, 327] width 5 height 12
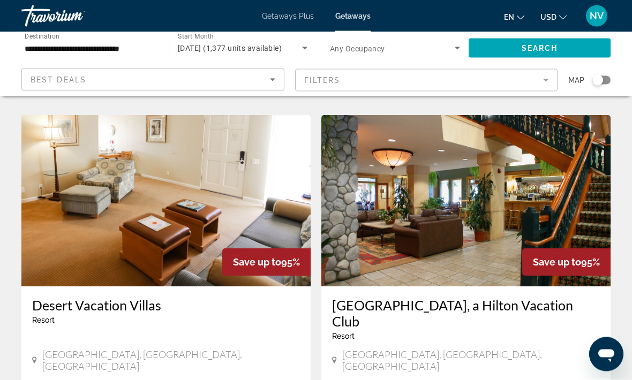
scroll to position [1931, 0]
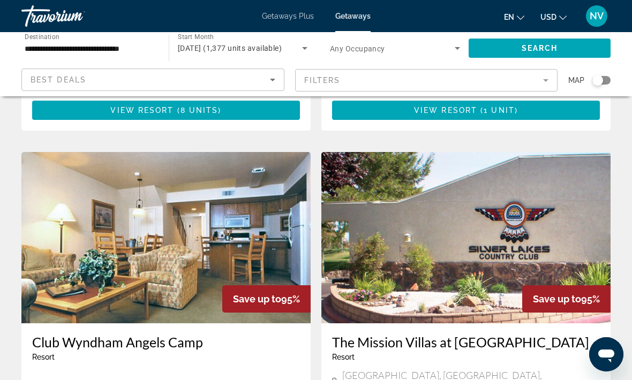
scroll to position [1505, 0]
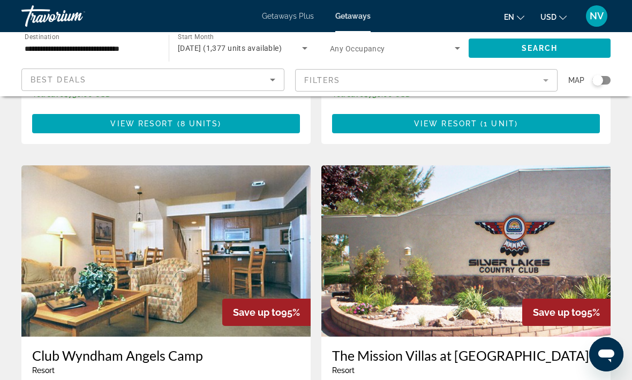
click at [307, 49] on icon "Search widget" at bounding box center [304, 48] width 13 height 13
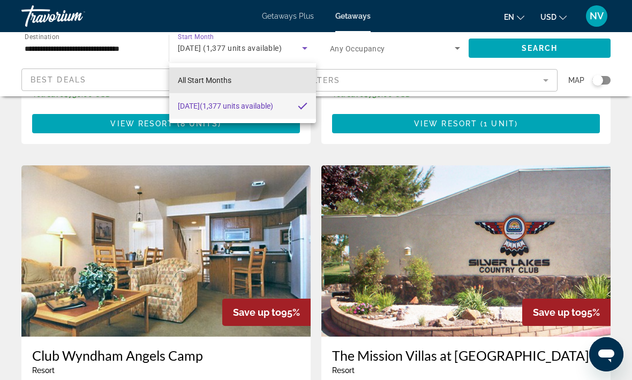
click at [181, 77] on span "All Start Months" at bounding box center [205, 80] width 54 height 9
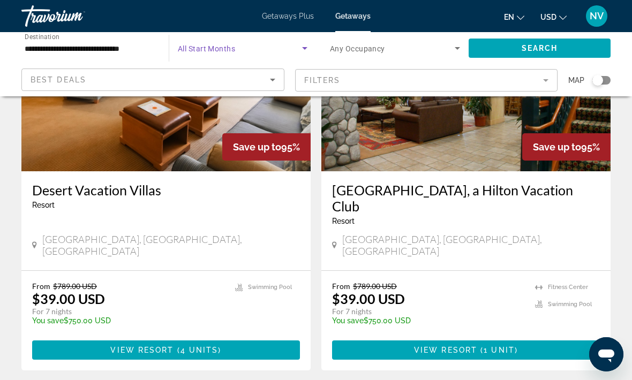
scroll to position [2045, 0]
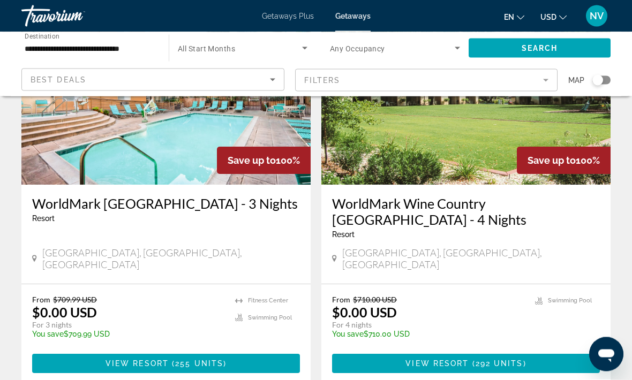
scroll to position [120, 0]
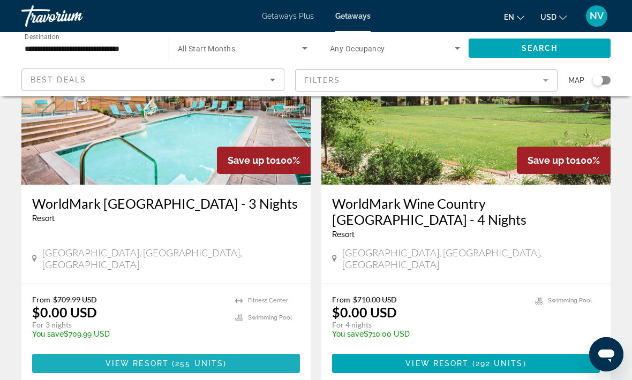
click at [56, 351] on span "Main content" at bounding box center [166, 364] width 268 height 26
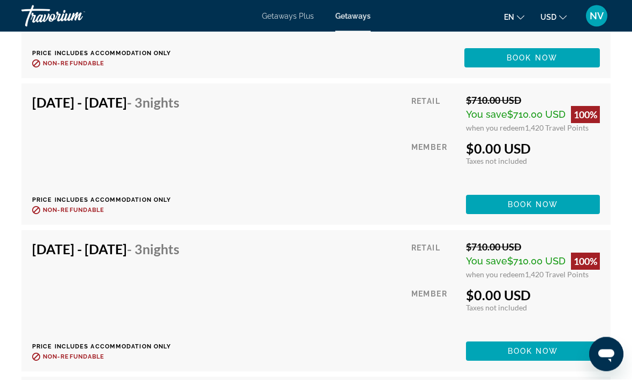
scroll to position [3002, 0]
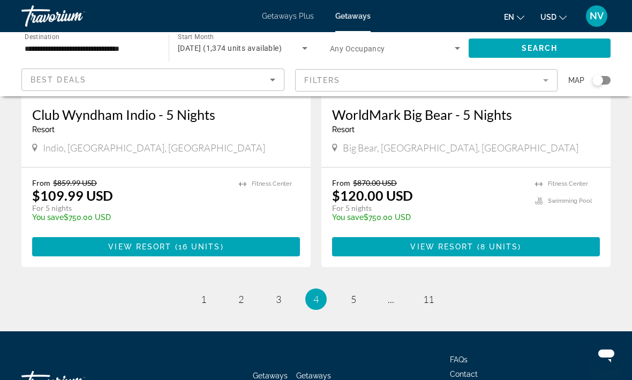
scroll to position [2094, 0]
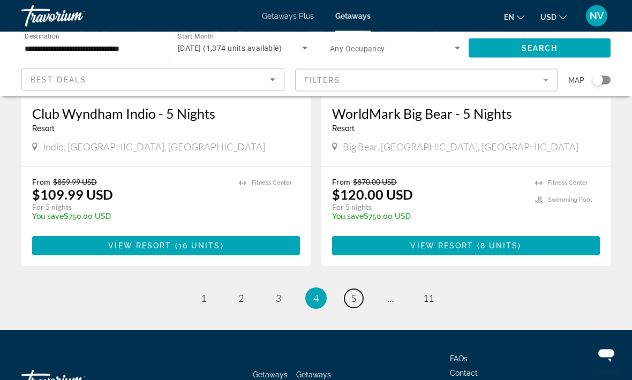
click at [357, 290] on link "page 5" at bounding box center [353, 299] width 19 height 19
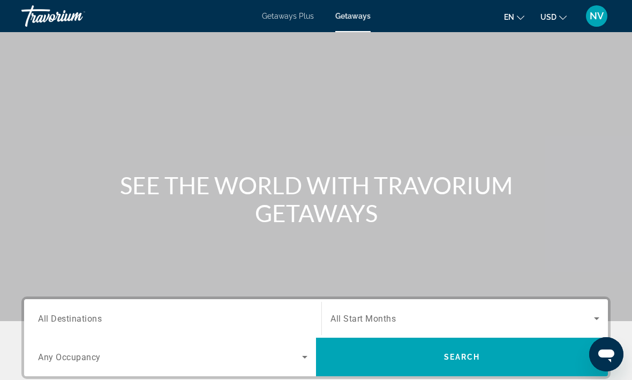
click at [283, 19] on span "Getaways Plus" at bounding box center [288, 16] width 52 height 9
click at [62, 304] on div "Search widget" at bounding box center [172, 319] width 269 height 31
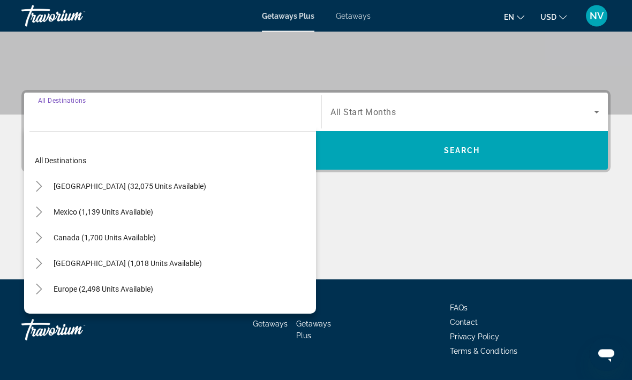
scroll to position [237, 0]
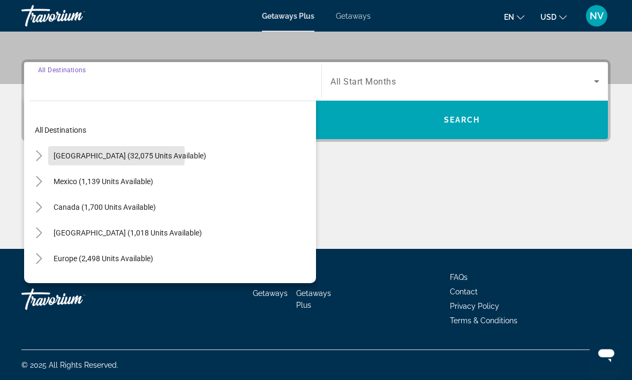
click at [66, 156] on span "[GEOGRAPHIC_DATA] (32,075 units available)" at bounding box center [130, 156] width 153 height 9
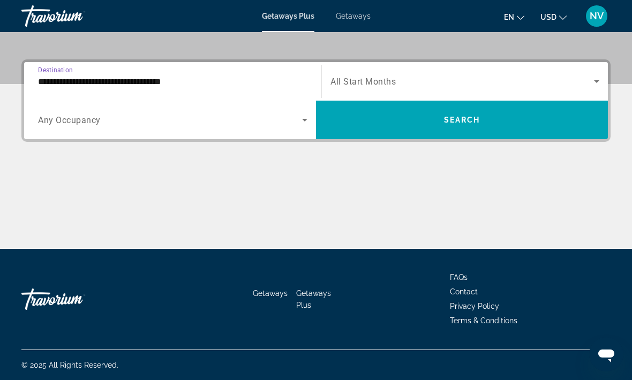
click at [54, 81] on input "**********" at bounding box center [172, 81] width 269 height 13
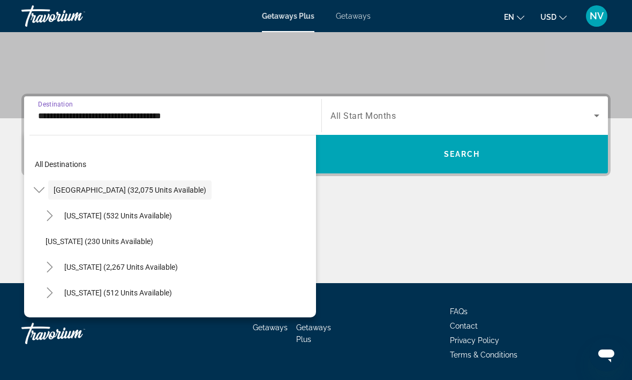
click at [81, 262] on span "Search widget" at bounding box center [121, 267] width 124 height 26
type input "**********"
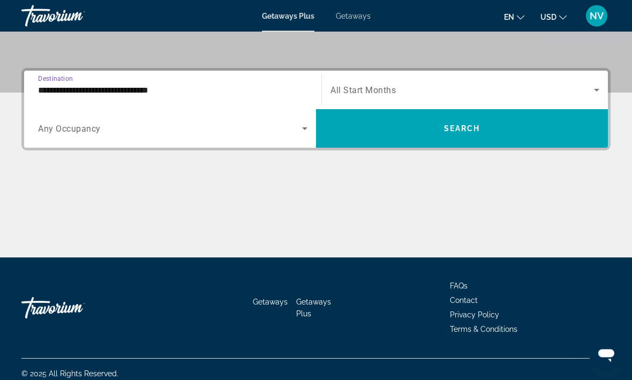
scroll to position [237, 0]
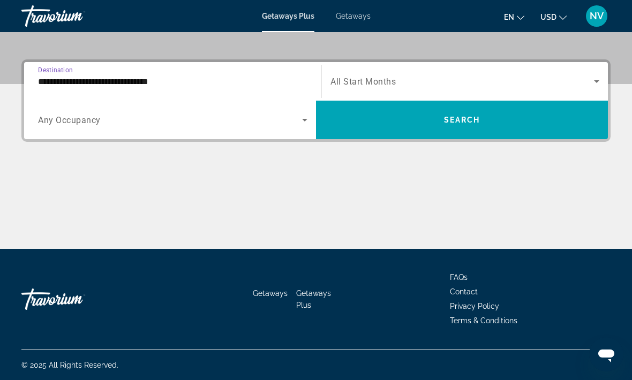
click at [356, 118] on span "Search widget" at bounding box center [462, 120] width 292 height 26
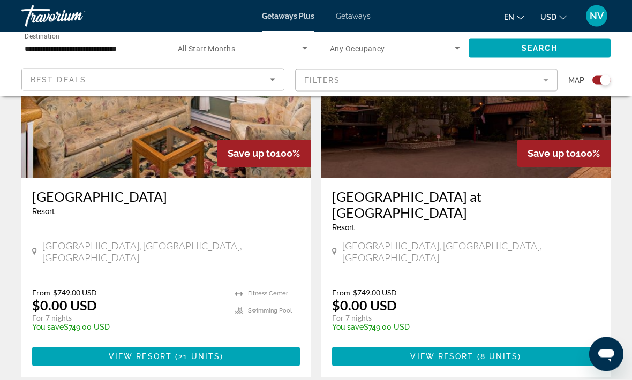
scroll to position [459, 0]
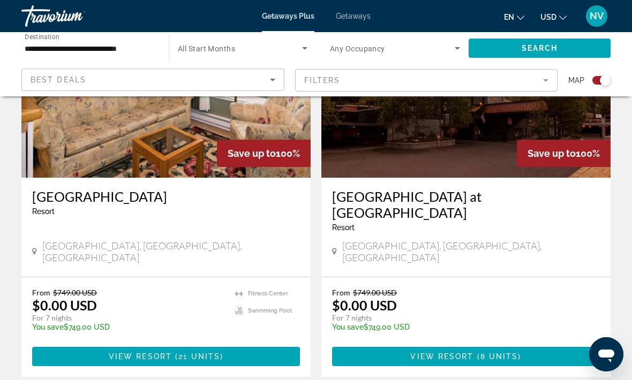
click at [79, 344] on span "Main content" at bounding box center [166, 357] width 268 height 26
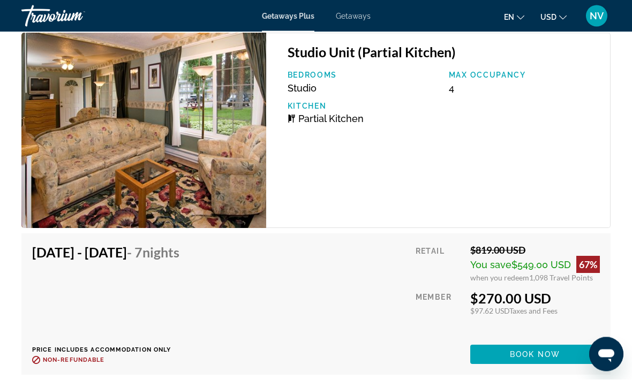
scroll to position [2149, 0]
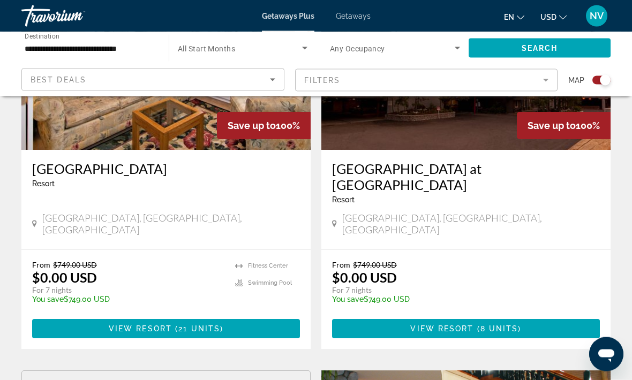
scroll to position [487, 0]
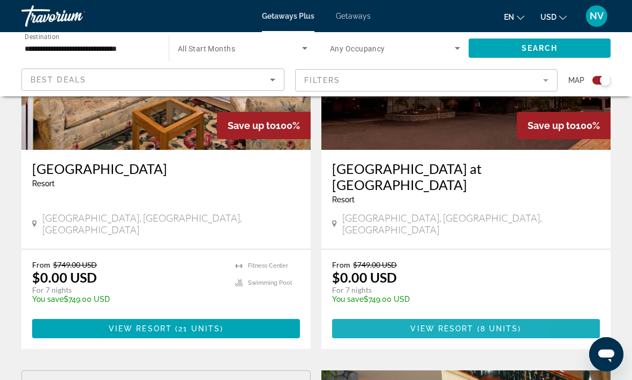
click at [371, 316] on span "Main content" at bounding box center [466, 329] width 268 height 26
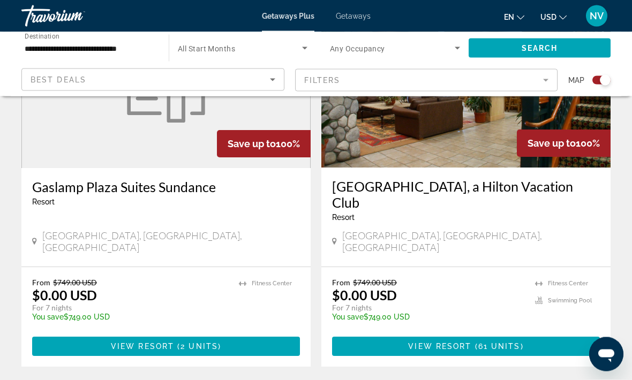
scroll to position [862, 0]
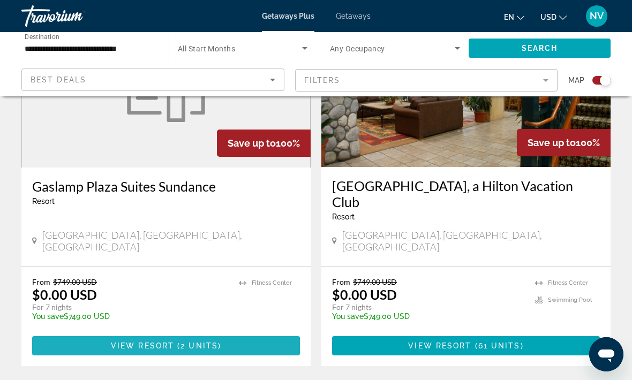
click at [53, 333] on span "Main content" at bounding box center [166, 346] width 268 height 26
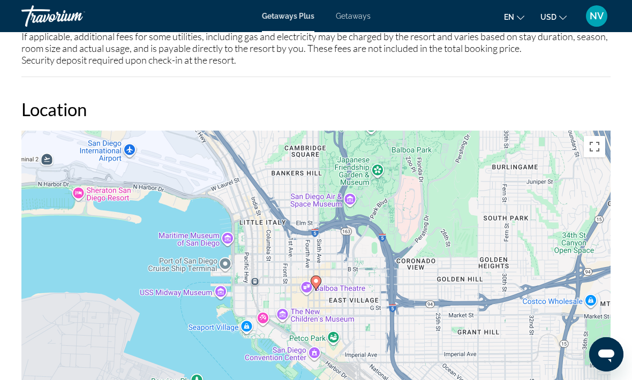
scroll to position [1505, 0]
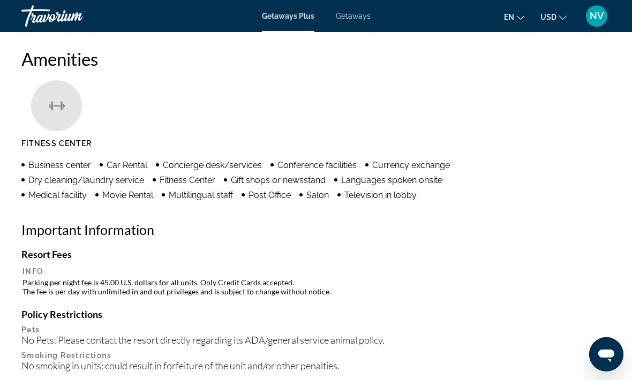
scroll to position [35, 0]
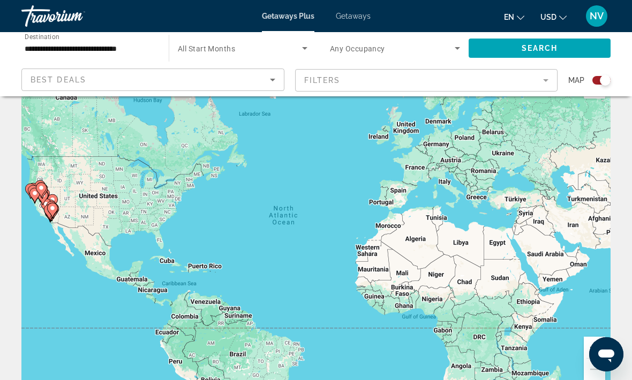
click at [601, 371] on button "Open messaging window" at bounding box center [606, 354] width 34 height 34
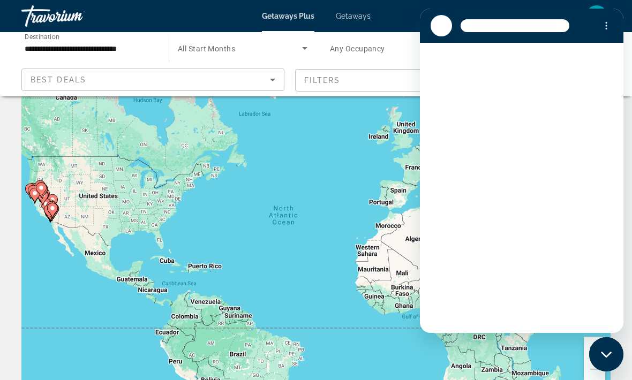
scroll to position [0, 0]
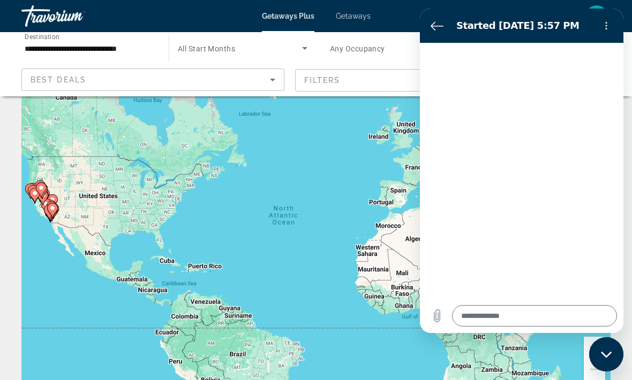
type textarea "*"
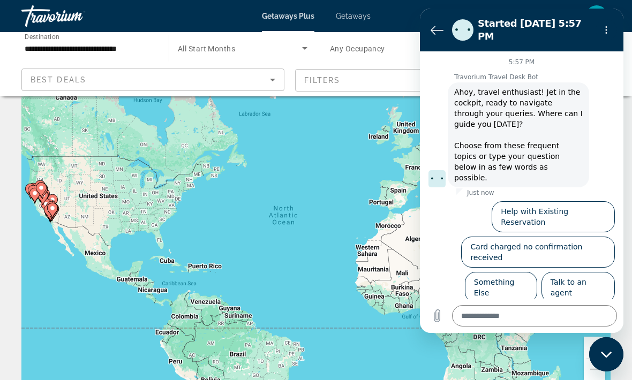
click at [338, 212] on div "To activate drag with keyboard, press Alt + Enter. Once in keyboard drag state,…" at bounding box center [315, 232] width 589 height 321
click at [341, 241] on div "To activate drag with keyboard, press Alt + Enter. Once in keyboard drag state,…" at bounding box center [315, 232] width 589 height 321
